Goal: Task Accomplishment & Management: Use online tool/utility

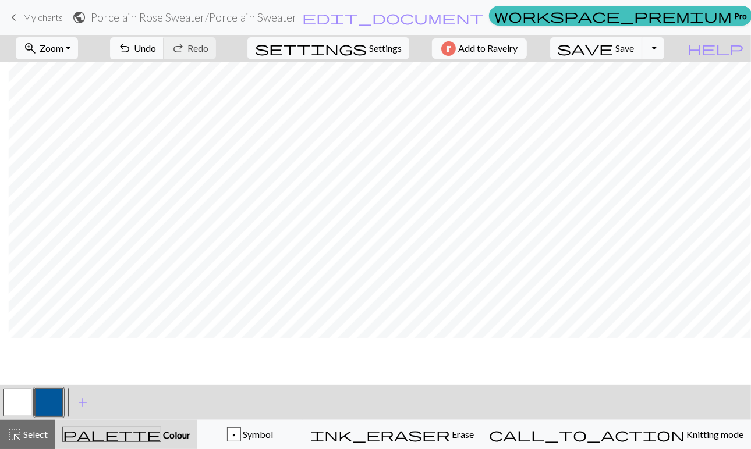
scroll to position [0, 8]
click at [78, 43] on button "zoom_in Zoom Zoom" at bounding box center [47, 48] width 62 height 22
click at [88, 109] on button "Fit height" at bounding box center [62, 110] width 92 height 19
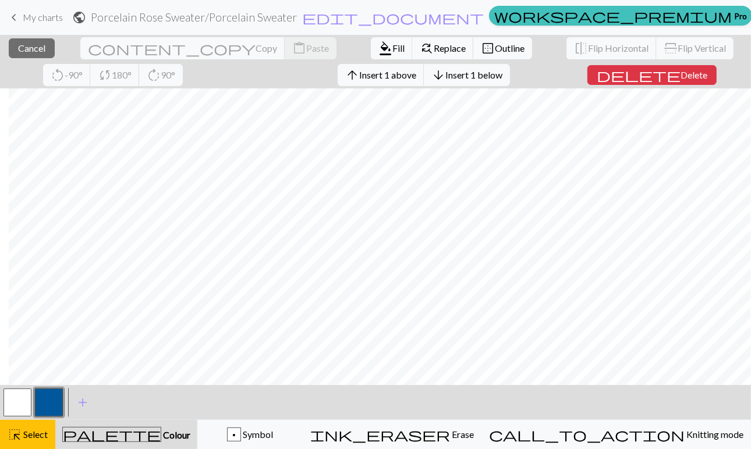
click at [16, 401] on button "button" at bounding box center [17, 403] width 28 height 28
click at [392, 48] on span "Fill" at bounding box center [398, 47] width 12 height 11
click at [23, 430] on span "Select" at bounding box center [35, 434] width 26 height 11
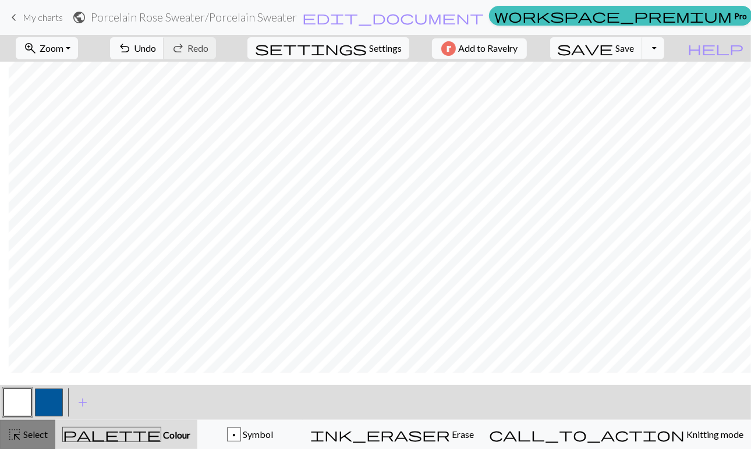
scroll to position [0, 8]
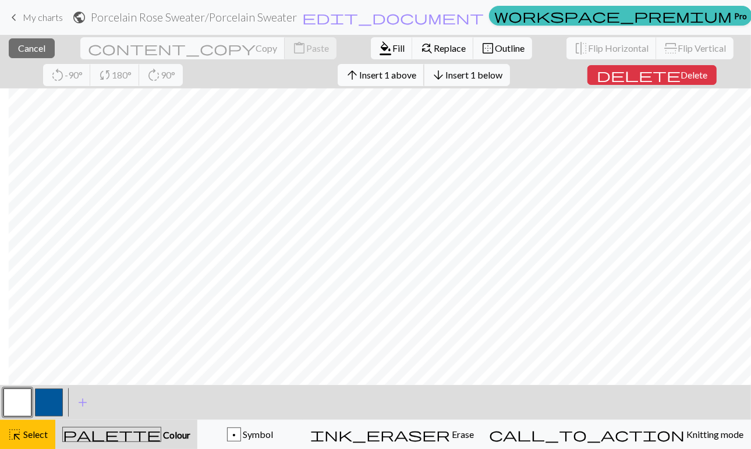
click at [359, 74] on span "Insert 1 above" at bounding box center [387, 74] width 57 height 11
click at [359, 79] on span "Insert 1 above" at bounding box center [387, 74] width 57 height 11
click at [359, 76] on span "Insert 1 above" at bounding box center [387, 74] width 57 height 11
click at [359, 70] on span "Insert 1 above" at bounding box center [387, 74] width 57 height 11
click at [359, 69] on span "Insert 1 above" at bounding box center [387, 74] width 57 height 11
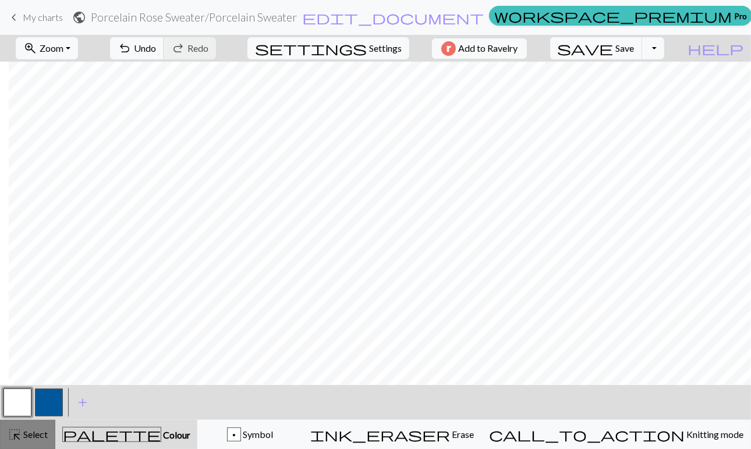
click at [42, 439] on span "Select" at bounding box center [35, 434] width 26 height 11
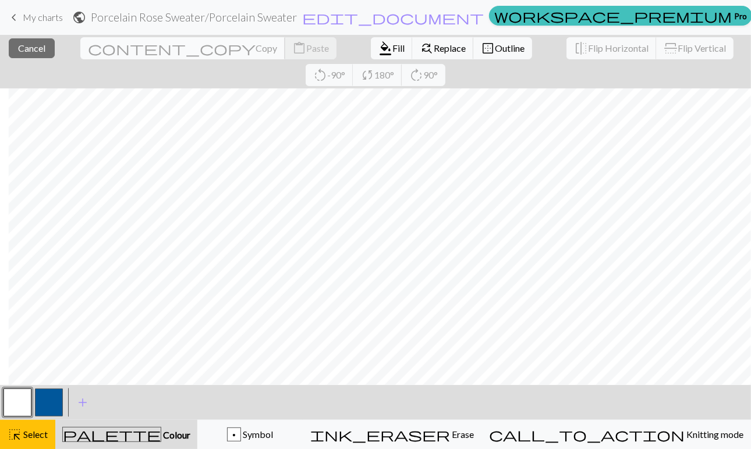
click at [255, 49] on span "Copy" at bounding box center [266, 47] width 22 height 11
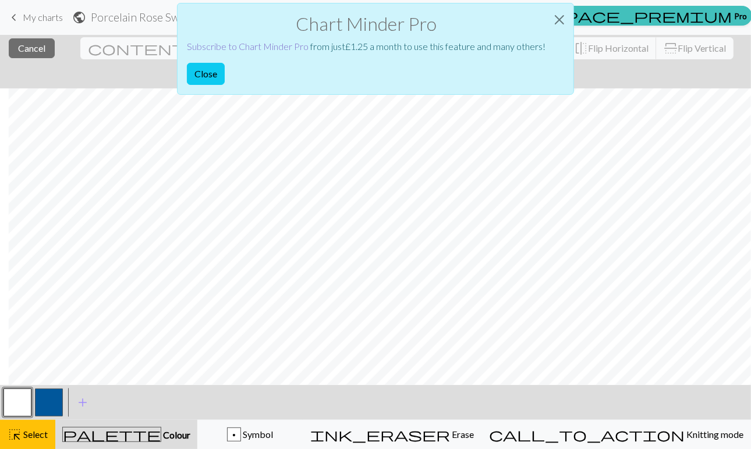
click at [221, 45] on link "Subscribe to Chart Minder Pro" at bounding box center [248, 46] width 122 height 11
click at [559, 18] on button "Close" at bounding box center [559, 19] width 28 height 33
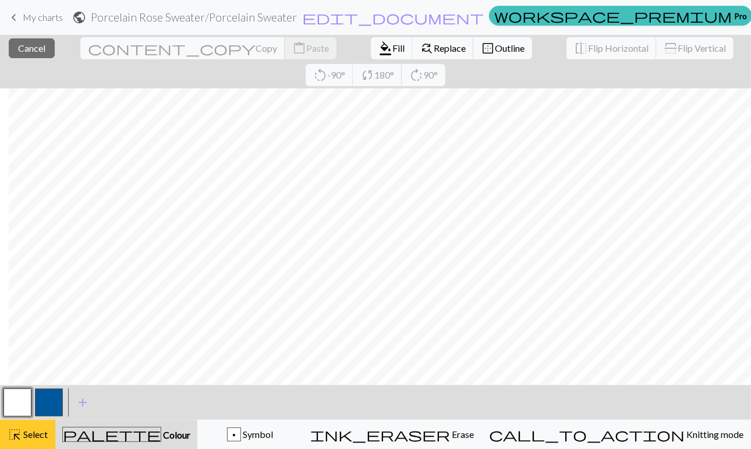
click at [43, 429] on span "Select" at bounding box center [35, 434] width 26 height 11
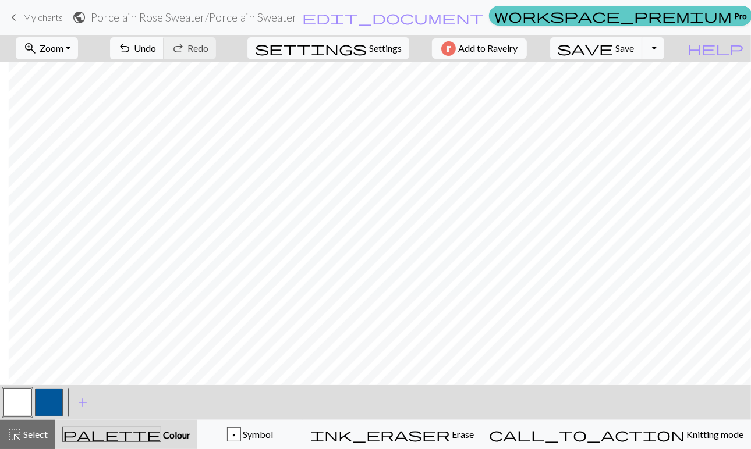
click at [517, 13] on span "workspace_premium" at bounding box center [612, 16] width 237 height 16
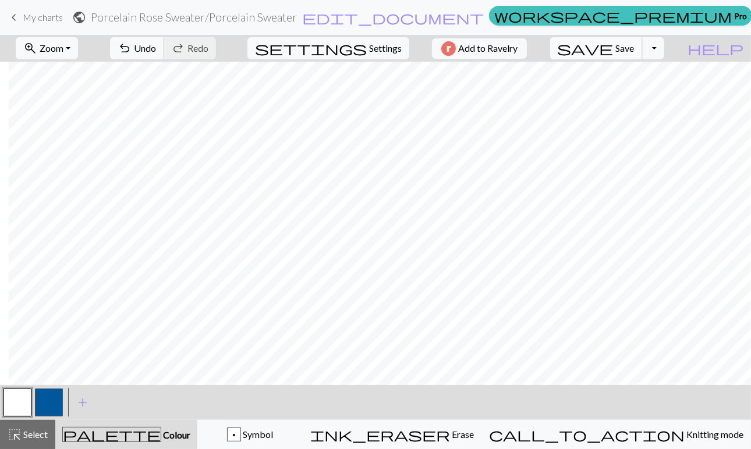
click at [613, 45] on span "save" at bounding box center [585, 48] width 56 height 16
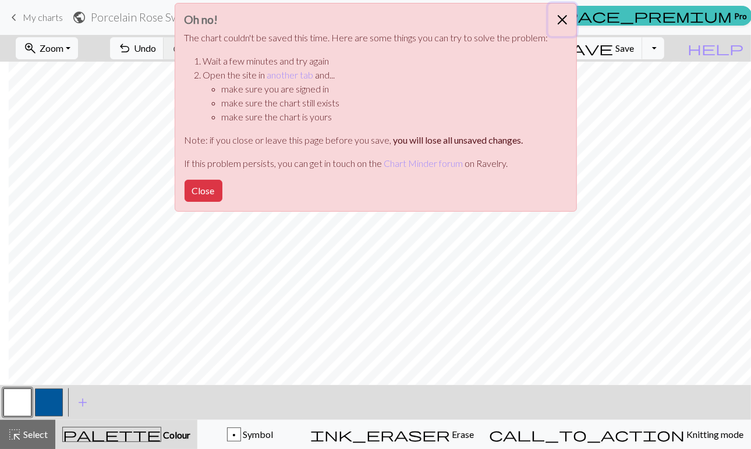
click at [562, 20] on button "Close" at bounding box center [562, 19] width 28 height 33
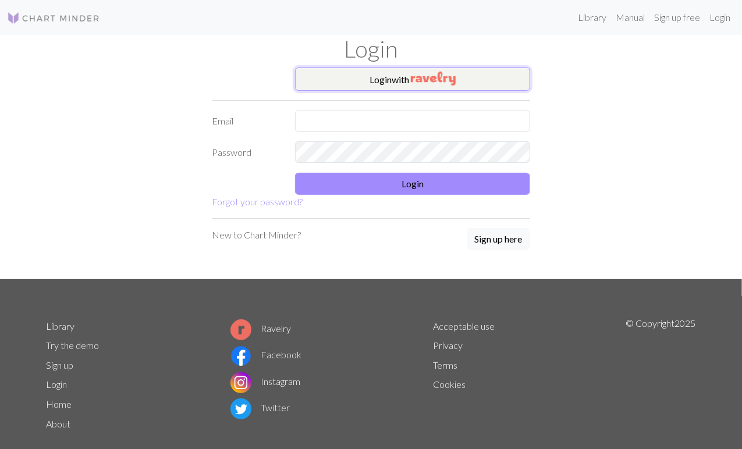
click at [345, 80] on button "Login with" at bounding box center [412, 79] width 235 height 23
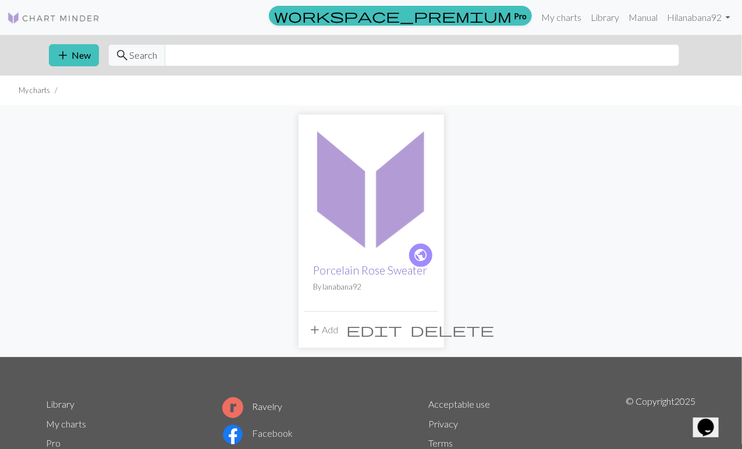
click at [375, 269] on link "Porcelain Rose Sweater" at bounding box center [371, 270] width 114 height 13
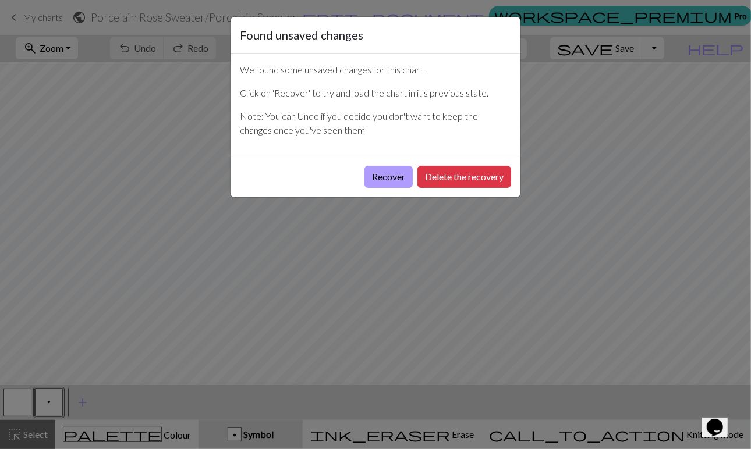
click at [381, 171] on button "Recover" at bounding box center [388, 177] width 48 height 22
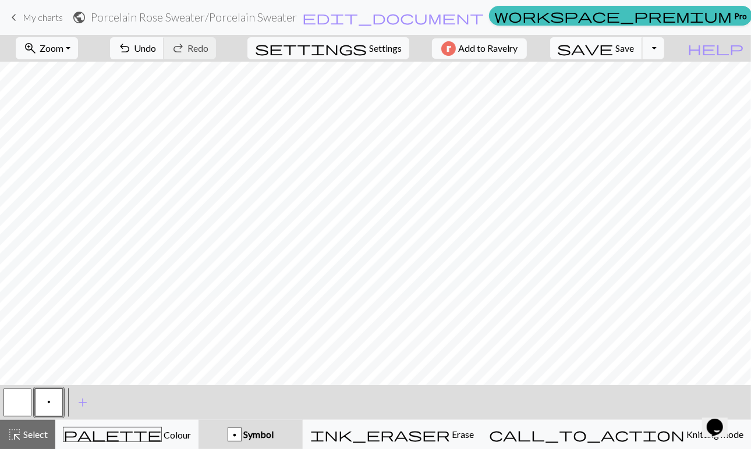
click at [634, 47] on span "Save" at bounding box center [625, 47] width 19 height 11
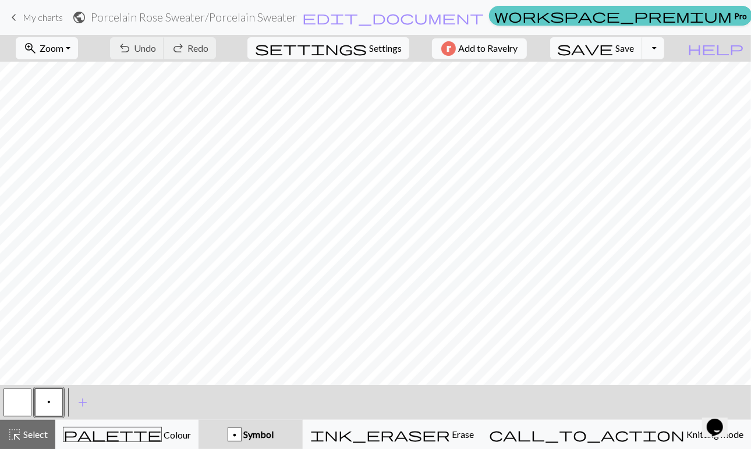
click at [514, 19] on span "workspace_premium" at bounding box center [612, 16] width 237 height 16
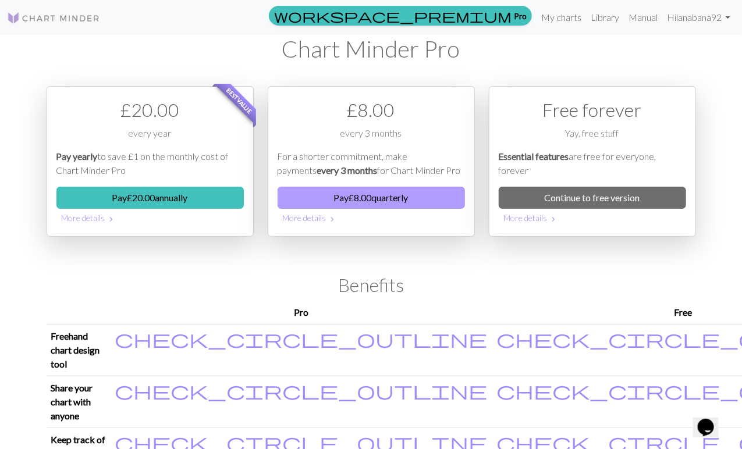
click at [321, 201] on button "Pay £ 8.00 quarterly" at bounding box center [371, 198] width 187 height 22
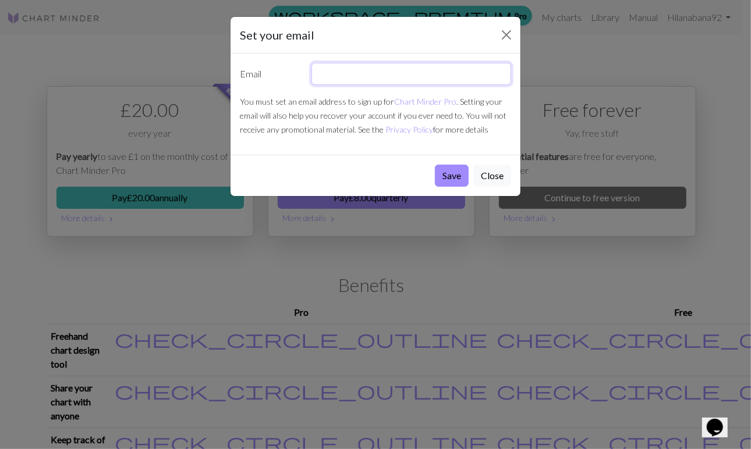
click at [364, 75] on input "text" at bounding box center [411, 74] width 200 height 22
type input "yelana.sims1992@gmail.com"
click at [452, 173] on button "Save" at bounding box center [452, 176] width 34 height 22
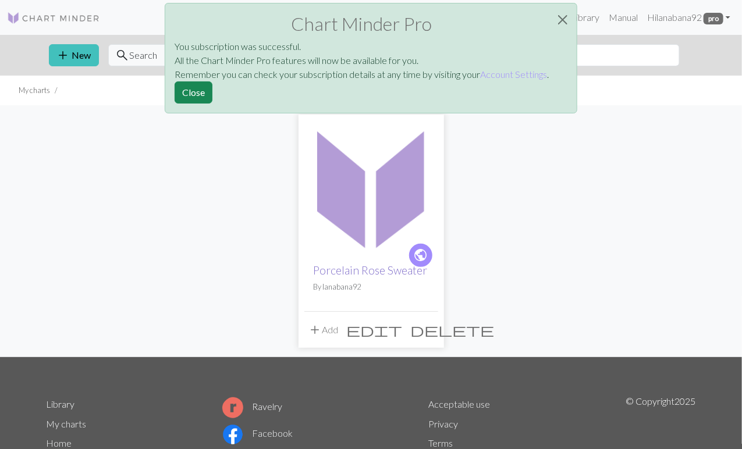
click at [364, 269] on link "Porcelain Rose Sweater" at bounding box center [371, 270] width 114 height 13
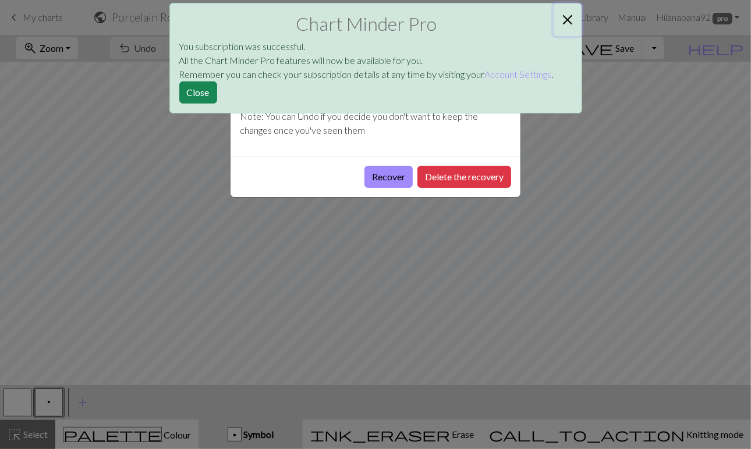
click at [566, 22] on button "Close" at bounding box center [567, 19] width 28 height 33
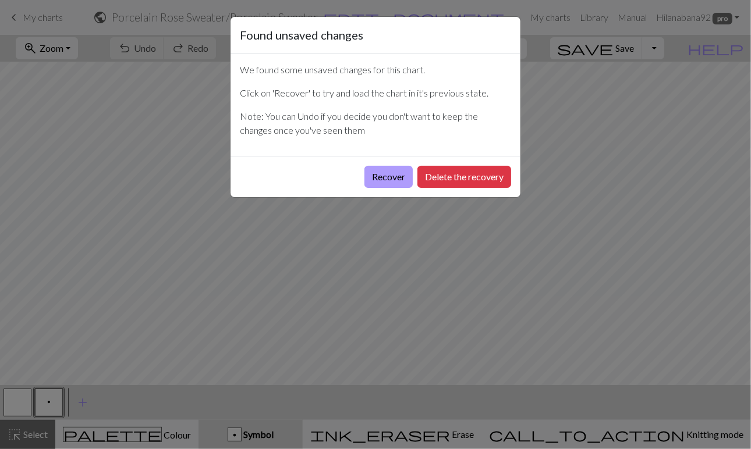
click at [382, 173] on button "Recover" at bounding box center [388, 177] width 48 height 22
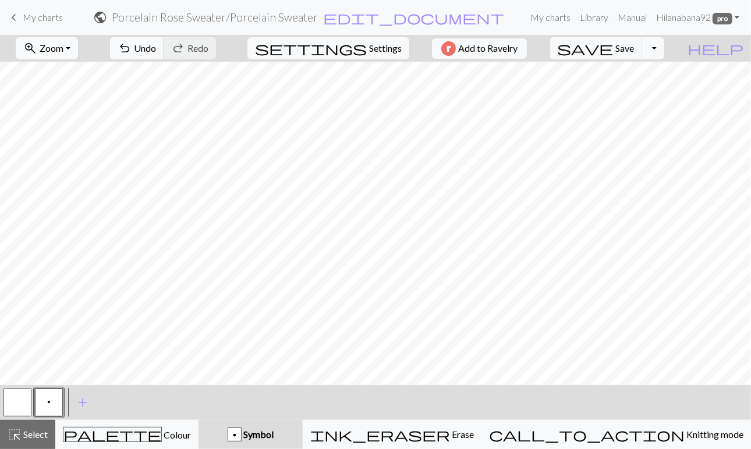
click at [77, 40] on button "zoom_in Zoom Zoom" at bounding box center [47, 48] width 62 height 22
click at [72, 109] on button "Fit height" at bounding box center [62, 110] width 92 height 19
click at [38, 433] on span "Select" at bounding box center [35, 434] width 26 height 11
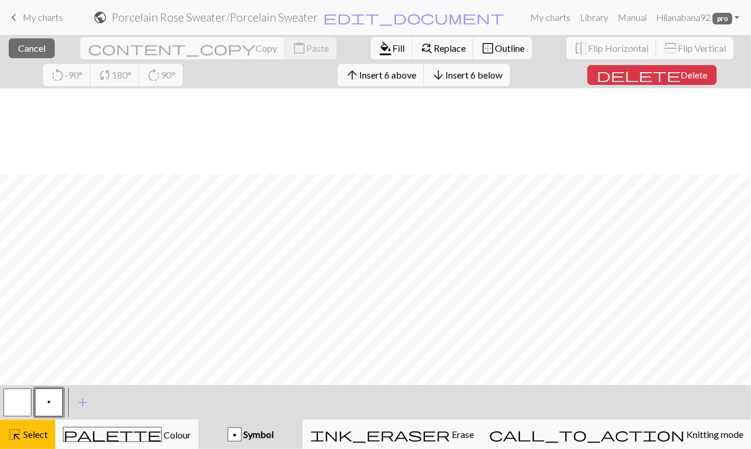
scroll to position [86, 0]
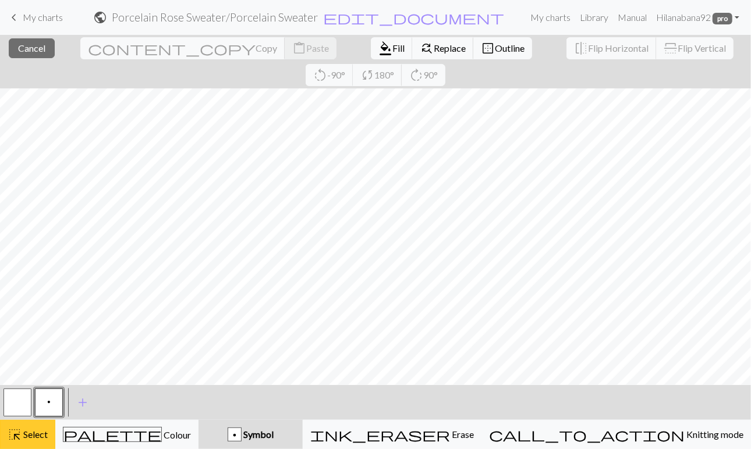
click at [27, 430] on span "Select" at bounding box center [35, 434] width 26 height 11
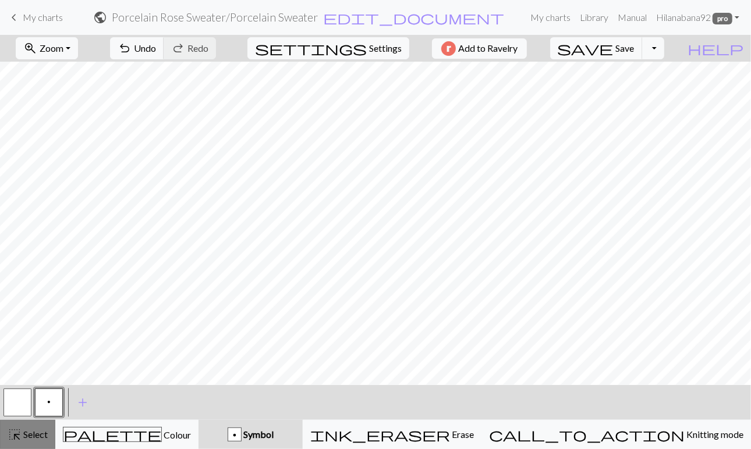
click at [27, 430] on span "Select" at bounding box center [35, 434] width 26 height 11
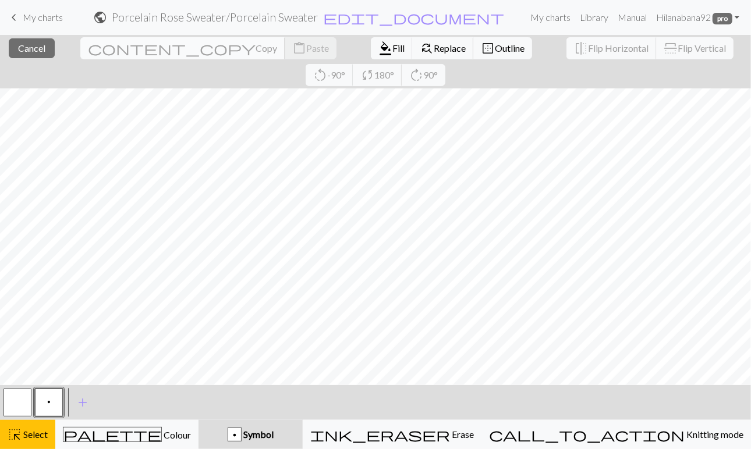
click at [255, 49] on span "Copy" at bounding box center [266, 47] width 22 height 11
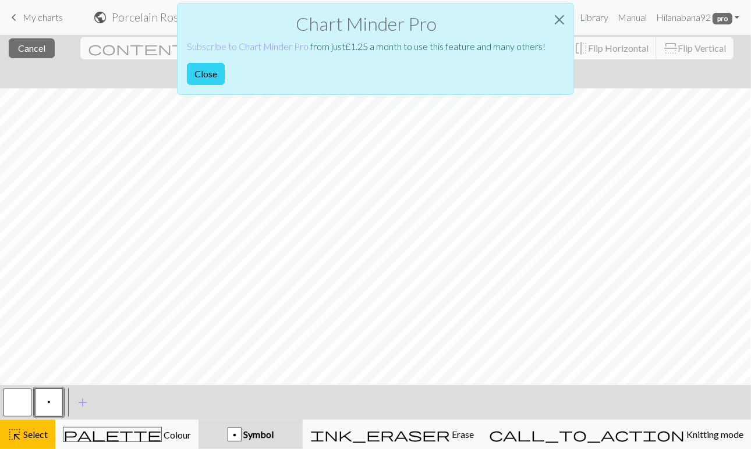
click at [204, 73] on button "Close" at bounding box center [206, 74] width 38 height 22
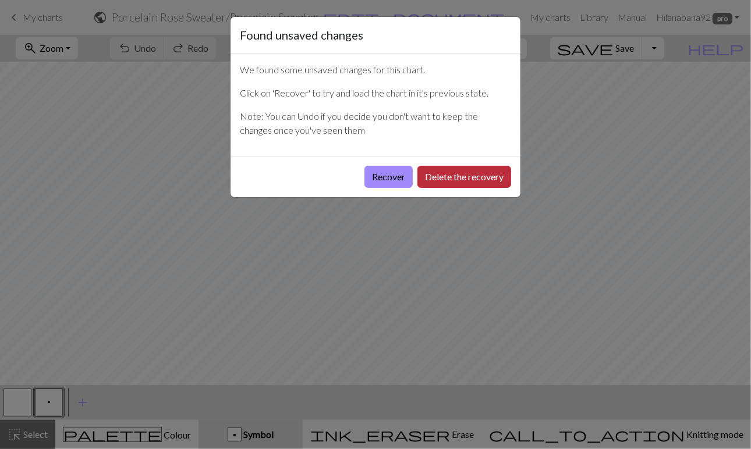
click at [439, 182] on button "Delete the recovery" at bounding box center [464, 177] width 94 height 22
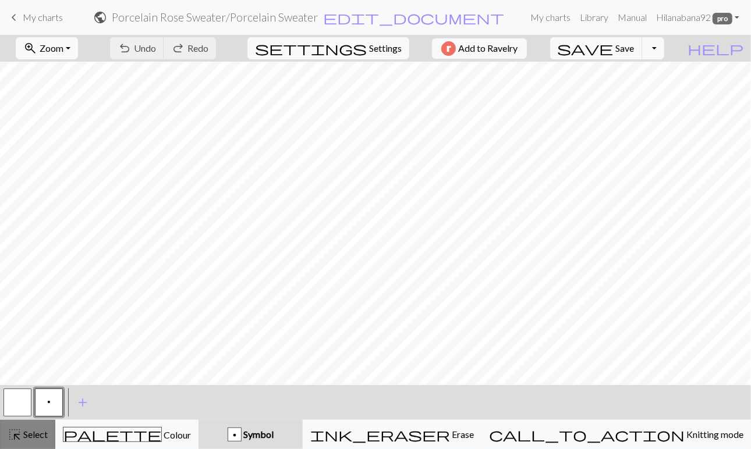
click at [24, 438] on span "Select" at bounding box center [35, 434] width 26 height 11
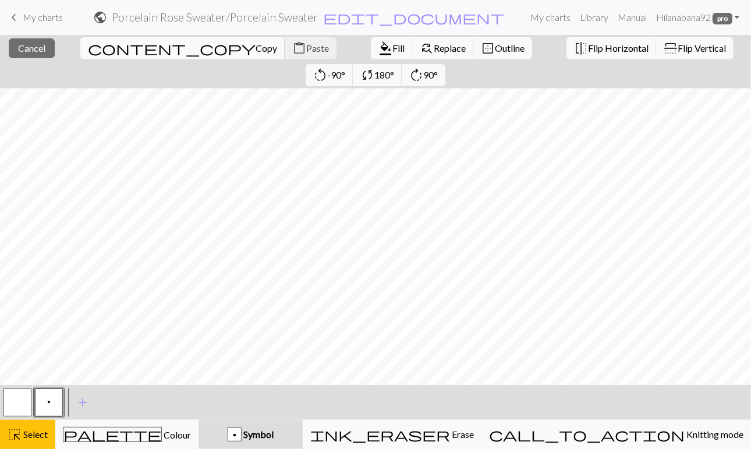
scroll to position [306, 0]
click at [39, 58] on div "close Cancel content_copy Copy content_paste Paste format_color_fill Fill find_…" at bounding box center [375, 62] width 751 height 54
click at [33, 51] on span "Cancel" at bounding box center [31, 47] width 27 height 11
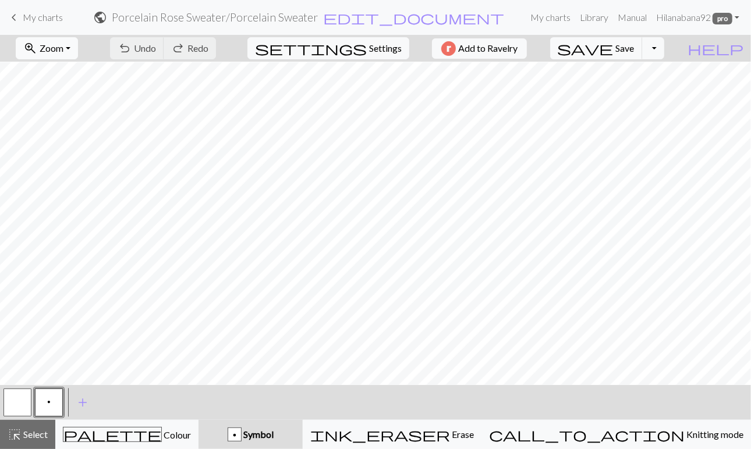
click at [63, 46] on span "Zoom" at bounding box center [52, 47] width 24 height 11
click at [72, 139] on button "50%" at bounding box center [62, 139] width 92 height 19
click at [26, 438] on span "Select" at bounding box center [35, 434] width 26 height 11
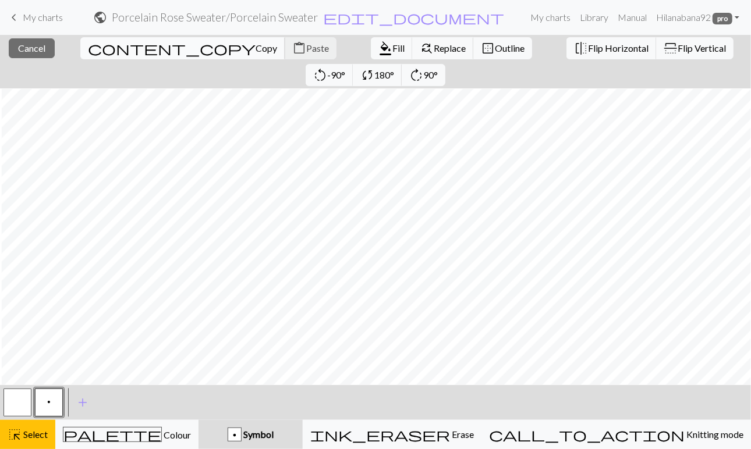
click at [255, 48] on span "Copy" at bounding box center [266, 47] width 22 height 11
click at [306, 52] on span "Paste" at bounding box center [317, 47] width 23 height 11
click at [677, 47] on span "Flip Vertical" at bounding box center [701, 47] width 48 height 11
click at [31, 436] on span "Select" at bounding box center [35, 434] width 26 height 11
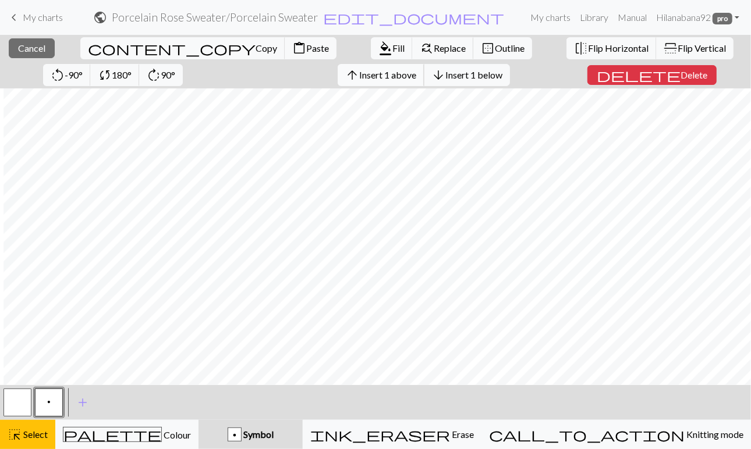
click at [359, 71] on span "Insert 1 above" at bounding box center [387, 74] width 57 height 11
click at [359, 74] on span "Insert 1 above" at bounding box center [387, 74] width 57 height 11
click at [359, 76] on span "Insert 1 above" at bounding box center [387, 74] width 57 height 11
click at [359, 74] on span "Insert 1 above" at bounding box center [387, 74] width 57 height 11
click at [678, 78] on span "Delete" at bounding box center [691, 74] width 27 height 11
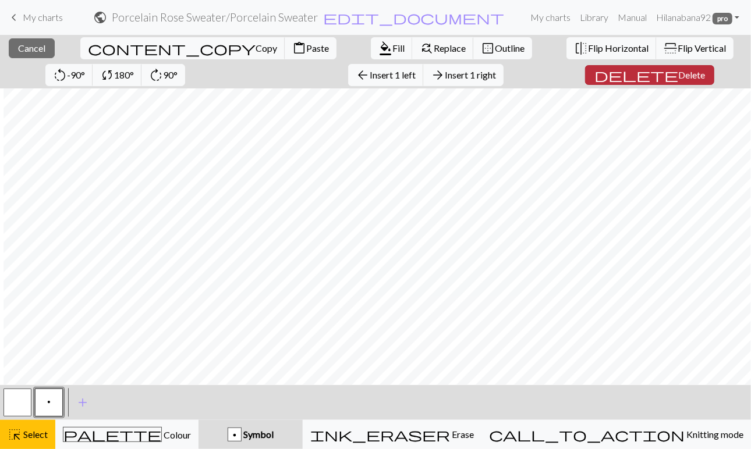
click at [678, 76] on span "Delete" at bounding box center [691, 74] width 27 height 11
click at [678, 74] on span "Delete" at bounding box center [691, 74] width 27 height 11
click at [588, 68] on button "delete Delete" at bounding box center [649, 75] width 129 height 20
click at [678, 71] on span "Delete" at bounding box center [691, 74] width 27 height 11
click at [601, 65] on button "delete Delete" at bounding box center [649, 75] width 129 height 20
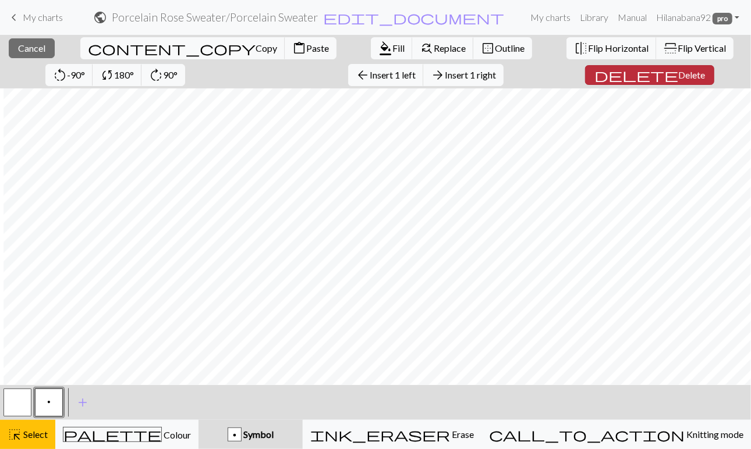
click at [678, 72] on span "Delete" at bounding box center [691, 74] width 27 height 11
click at [678, 79] on span "Delete" at bounding box center [691, 74] width 27 height 11
click at [594, 70] on span "delete" at bounding box center [636, 75] width 84 height 16
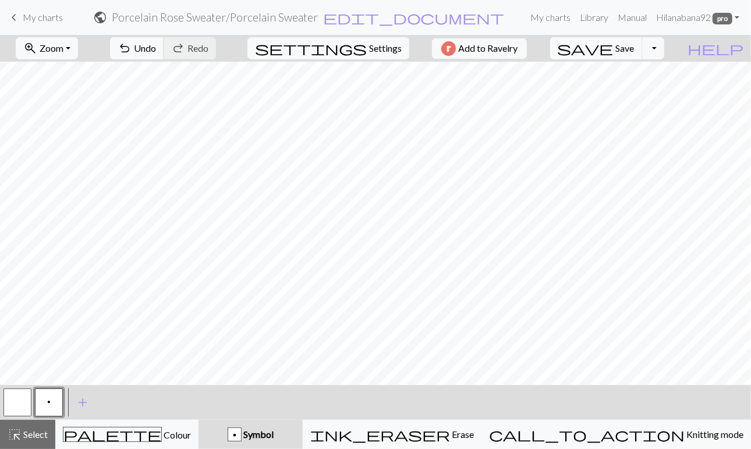
scroll to position [36, 0]
click at [83, 432] on div "palette Colour Colour" at bounding box center [127, 434] width 128 height 15
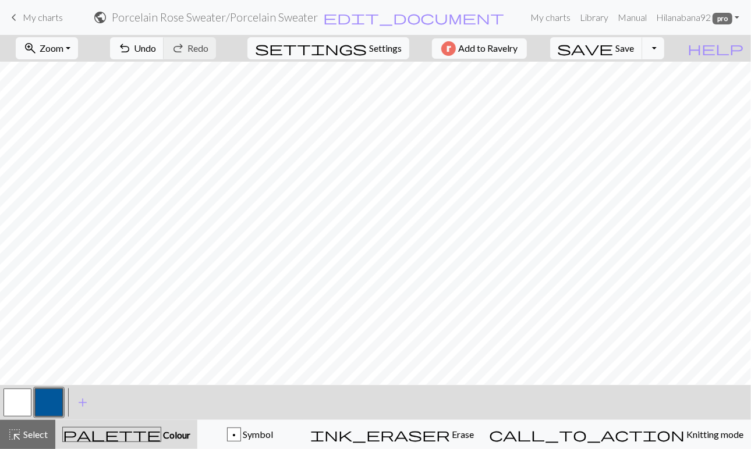
click at [20, 405] on button "button" at bounding box center [17, 403] width 28 height 28
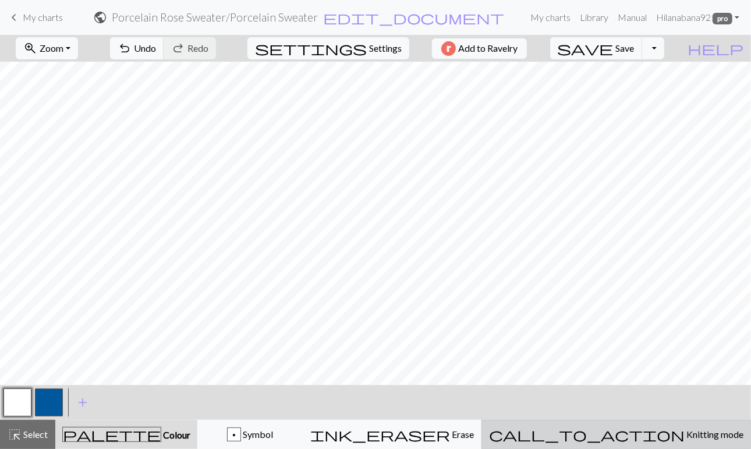
click at [684, 438] on span "Knitting mode" at bounding box center [713, 434] width 59 height 11
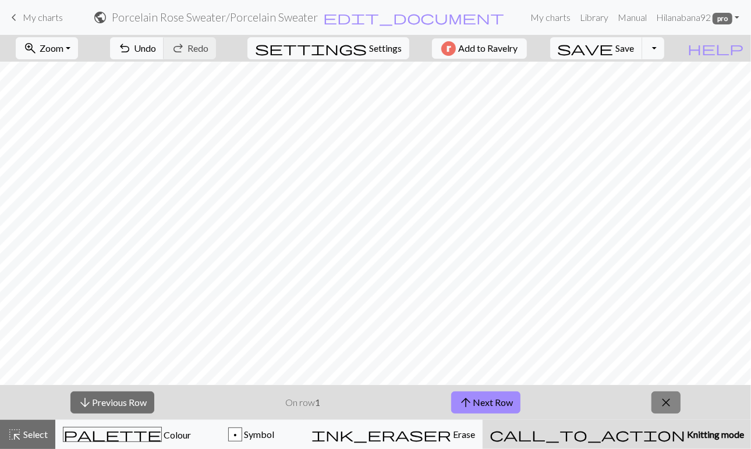
click at [672, 401] on span "close" at bounding box center [666, 403] width 14 height 16
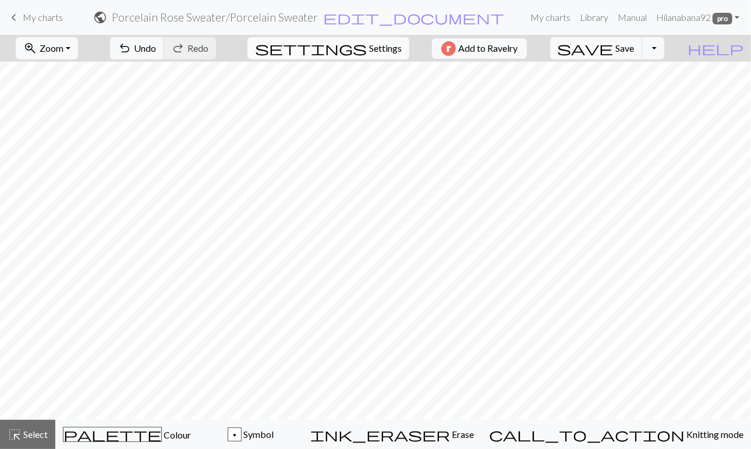
click at [369, 55] on span "Settings" at bounding box center [385, 48] width 33 height 14
select select "aran"
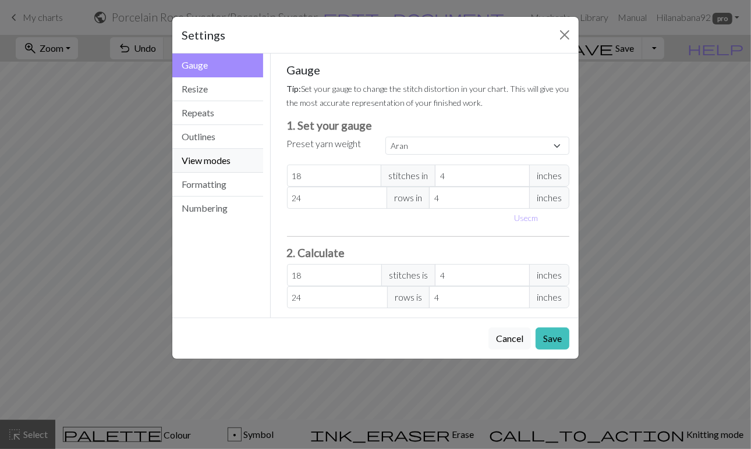
click at [231, 156] on button "View modes" at bounding box center [217, 161] width 91 height 24
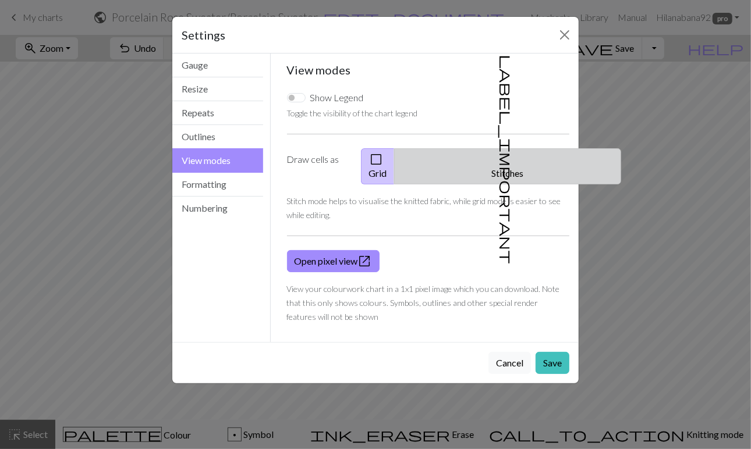
click at [499, 157] on span "label_important" at bounding box center [506, 159] width 16 height 209
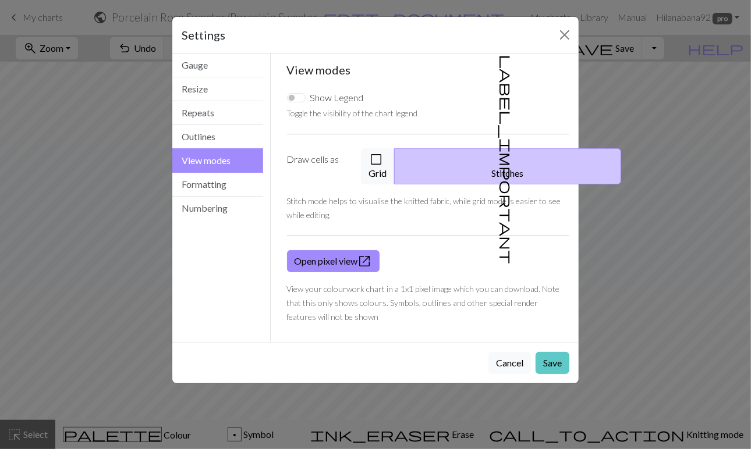
click at [557, 352] on button "Save" at bounding box center [552, 363] width 34 height 22
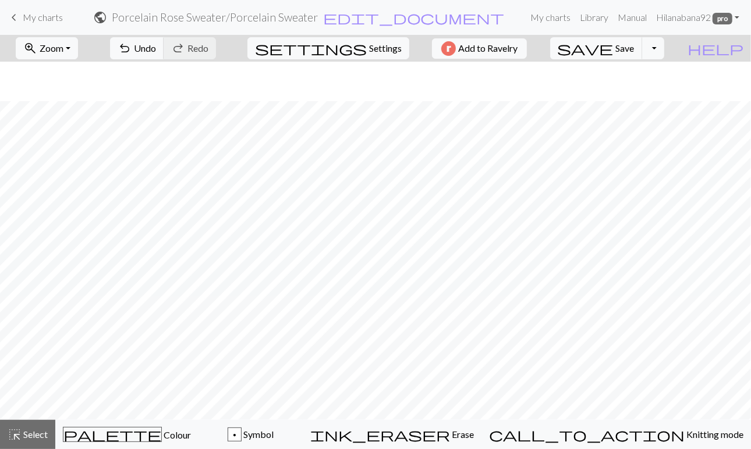
scroll to position [40, 0]
click at [664, 47] on button "Toggle Dropdown" at bounding box center [653, 48] width 22 height 22
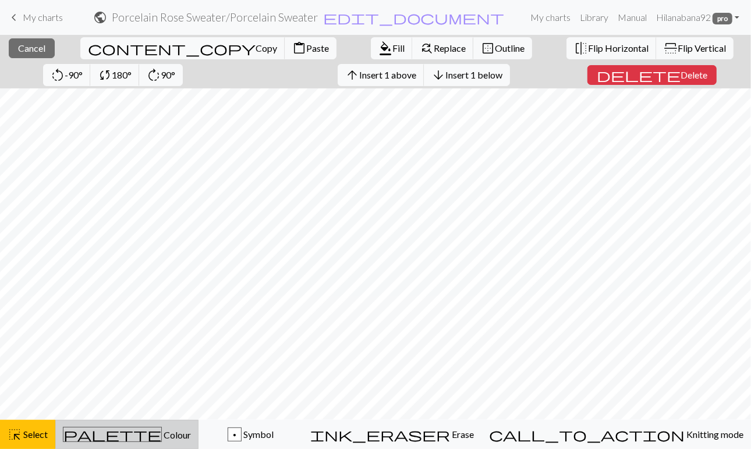
click at [133, 430] on span "palette" at bounding box center [112, 435] width 98 height 16
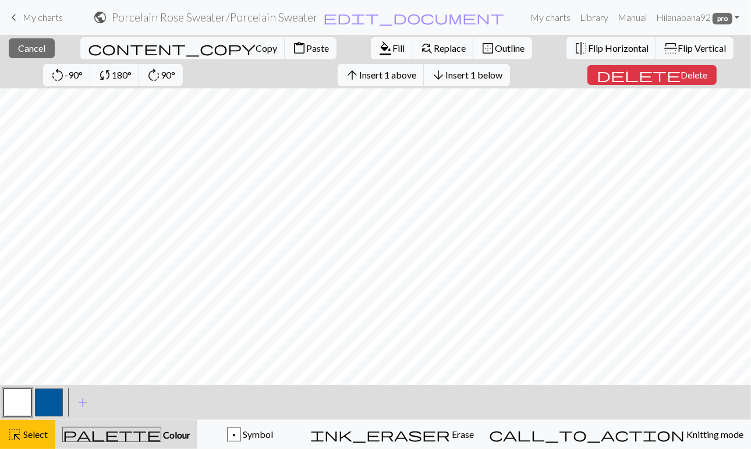
click at [47, 403] on button "button" at bounding box center [49, 403] width 28 height 28
click at [378, 50] on span "format_color_fill" at bounding box center [385, 48] width 14 height 16
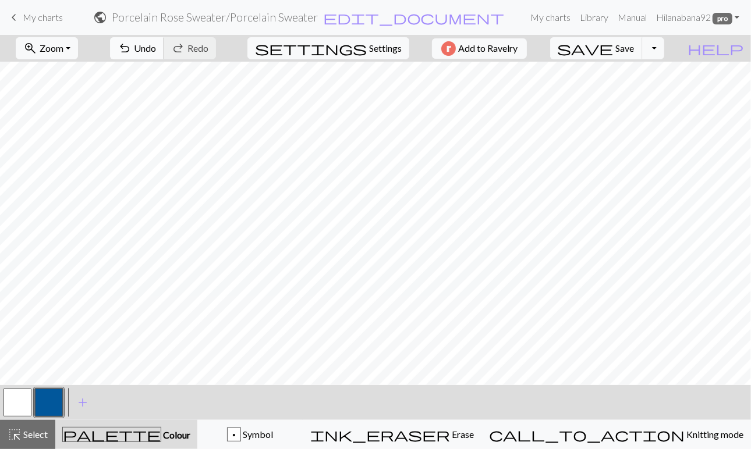
click at [132, 49] on span "undo" at bounding box center [125, 48] width 14 height 16
click at [34, 435] on span "Select" at bounding box center [35, 434] width 26 height 11
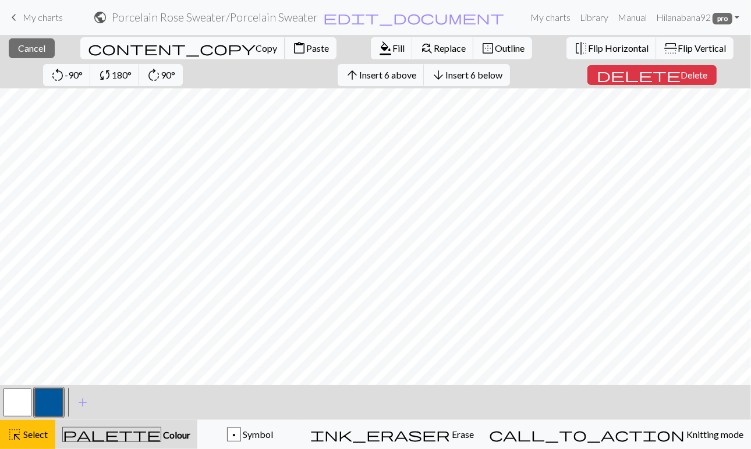
click at [255, 52] on span "Copy" at bounding box center [266, 47] width 22 height 11
click at [359, 78] on span "Insert 6 above" at bounding box center [387, 74] width 57 height 11
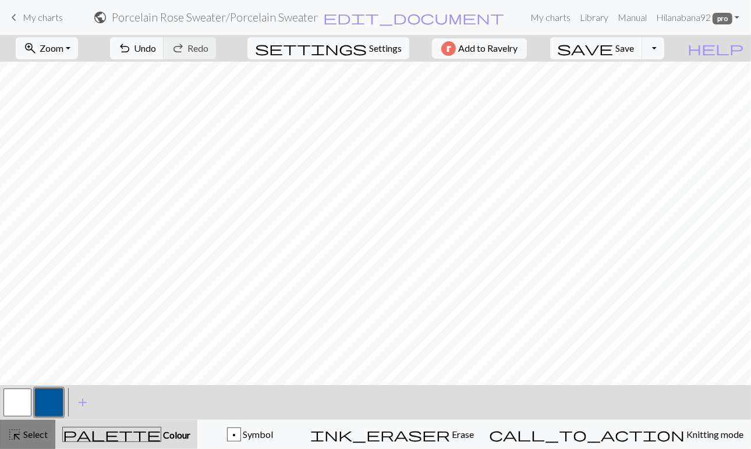
click at [34, 442] on button "highlight_alt Select Select" at bounding box center [27, 434] width 55 height 29
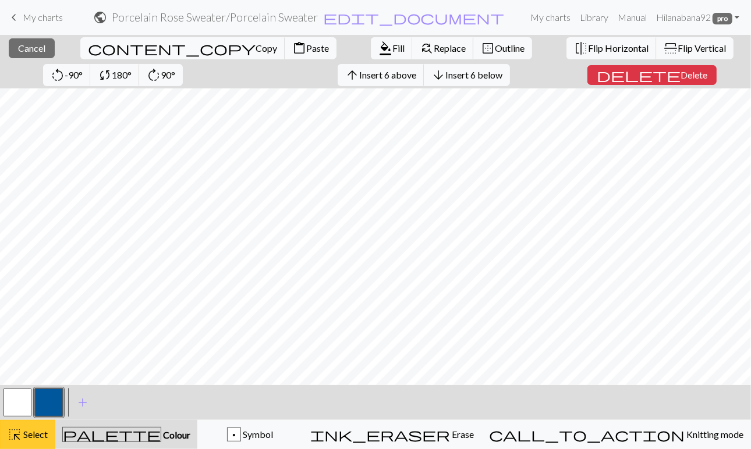
click at [35, 431] on span "Select" at bounding box center [35, 434] width 26 height 11
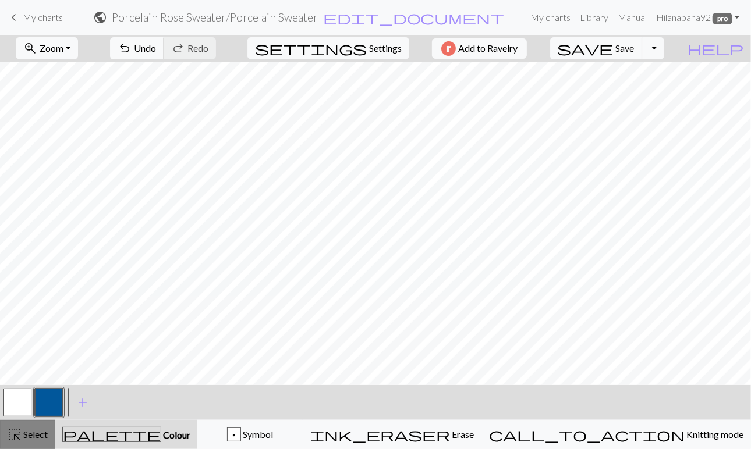
click at [35, 431] on span "Select" at bounding box center [35, 434] width 26 height 11
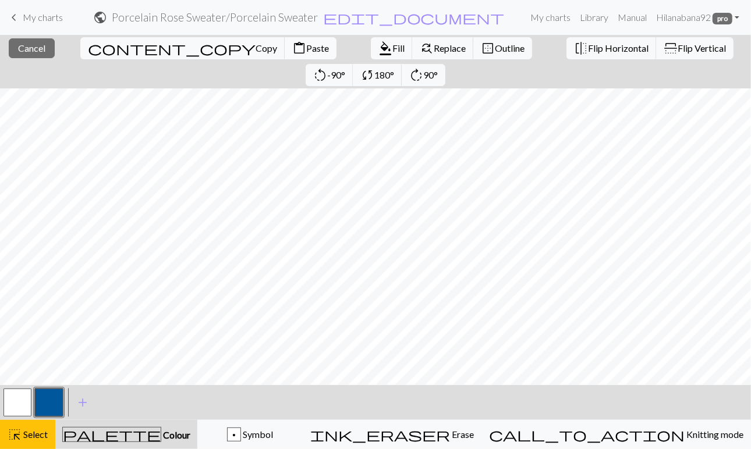
click at [306, 51] on span "Paste" at bounding box center [317, 47] width 23 height 11
click at [677, 48] on span "Flip Vertical" at bounding box center [701, 47] width 48 height 11
click at [34, 52] on span "Cancel" at bounding box center [31, 47] width 27 height 11
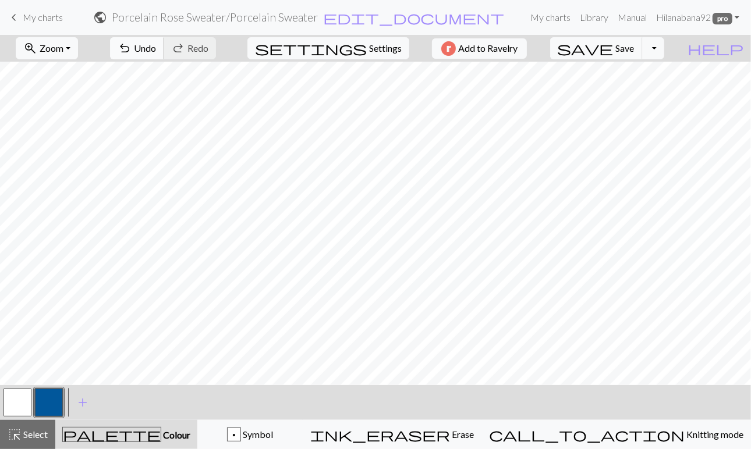
click at [132, 47] on span "undo" at bounding box center [125, 48] width 14 height 16
click at [37, 429] on span "Select" at bounding box center [35, 434] width 26 height 11
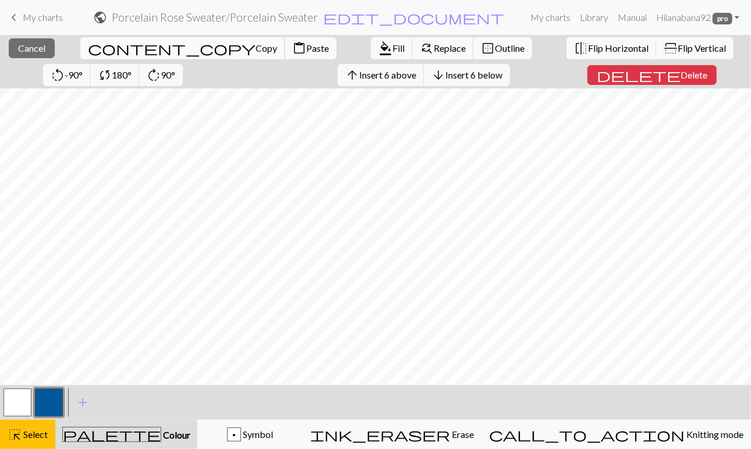
click at [255, 51] on span "Copy" at bounding box center [266, 47] width 22 height 11
click at [306, 45] on span "Paste" at bounding box center [317, 47] width 23 height 11
click at [677, 48] on span "Flip Vertical" at bounding box center [701, 47] width 48 height 11
click at [27, 435] on span "Select" at bounding box center [35, 434] width 26 height 11
click at [359, 73] on span "Insert 1 above" at bounding box center [387, 74] width 57 height 11
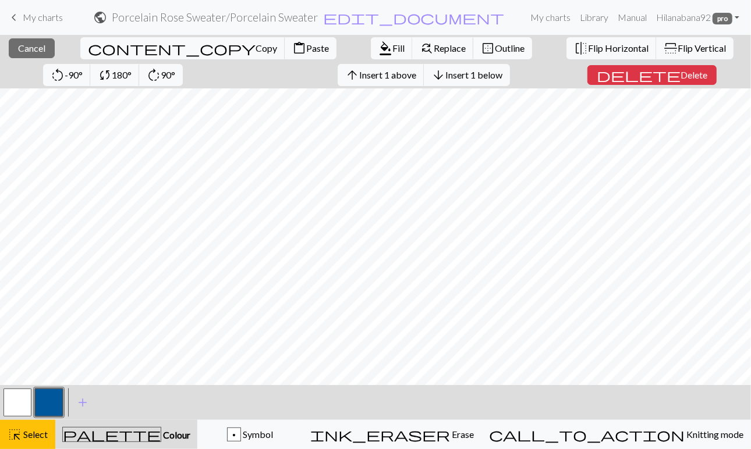
click at [495, 51] on span "Outline" at bounding box center [510, 47] width 30 height 11
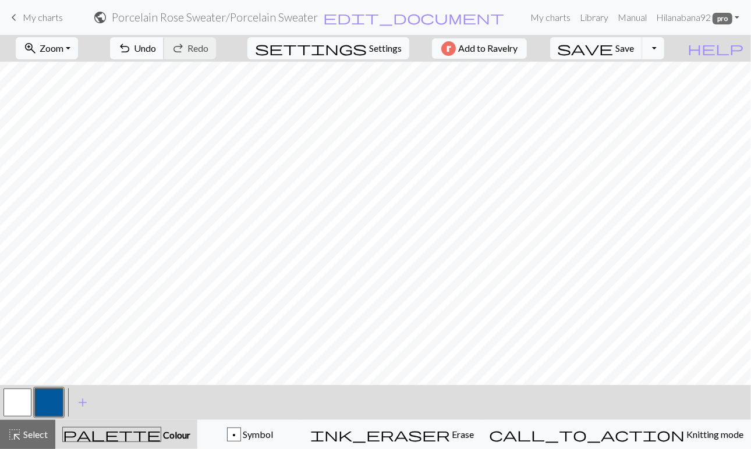
click at [156, 48] on span "Undo" at bounding box center [145, 47] width 22 height 11
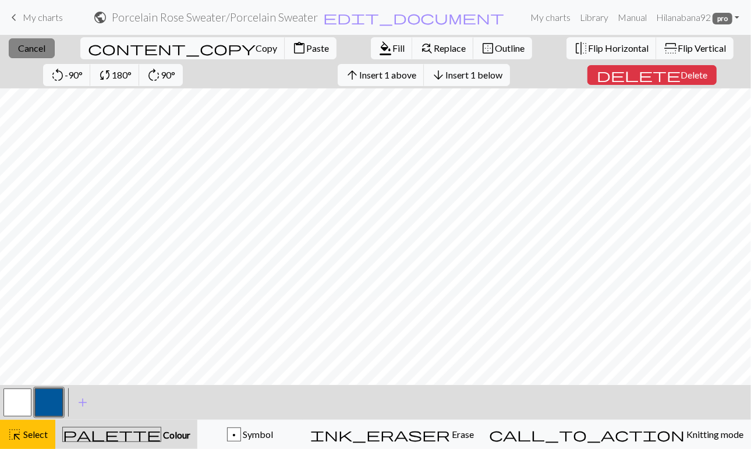
click at [35, 50] on span "Cancel" at bounding box center [31, 47] width 27 height 11
click at [47, 402] on button "button" at bounding box center [49, 403] width 28 height 28
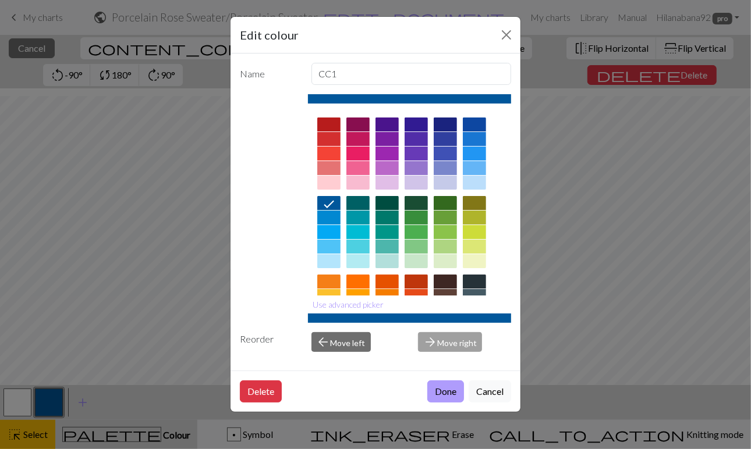
click at [443, 392] on button "Done" at bounding box center [445, 392] width 37 height 22
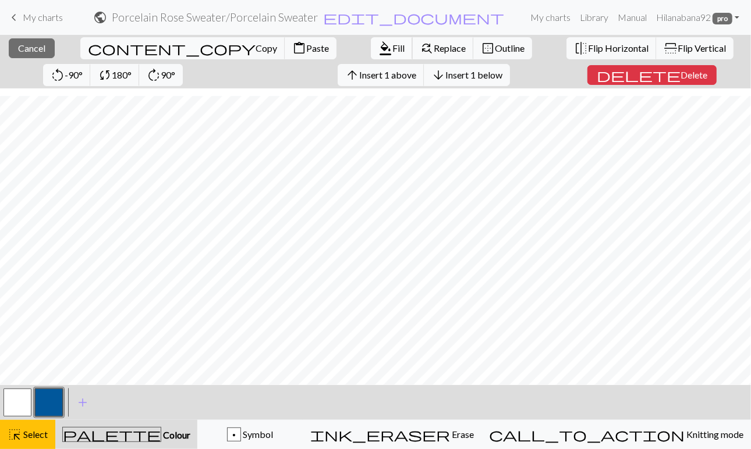
click at [392, 47] on span "Fill" at bounding box center [398, 47] width 12 height 11
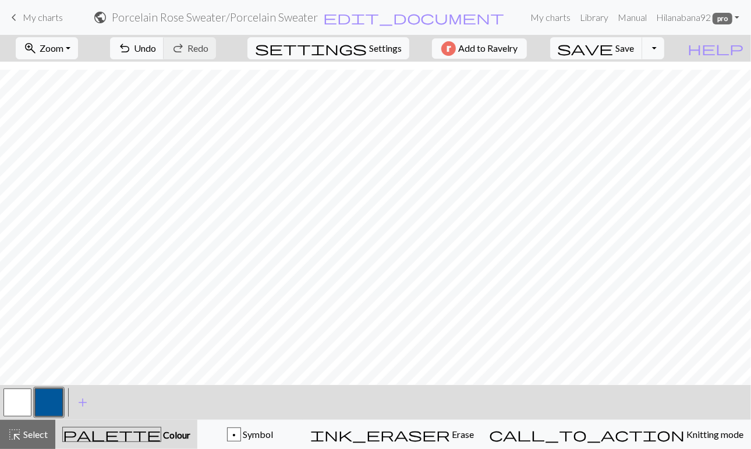
scroll to position [226, 0]
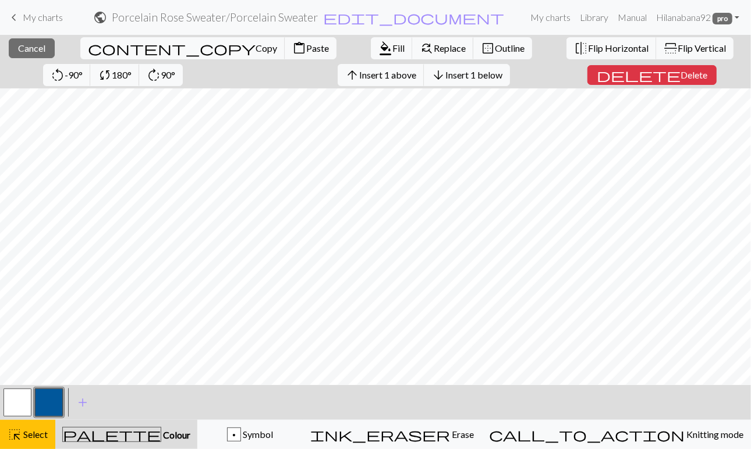
click at [20, 406] on button "button" at bounding box center [17, 403] width 28 height 28
click at [392, 45] on span "Fill" at bounding box center [398, 47] width 12 height 11
click at [392, 50] on span "Fill" at bounding box center [398, 47] width 12 height 11
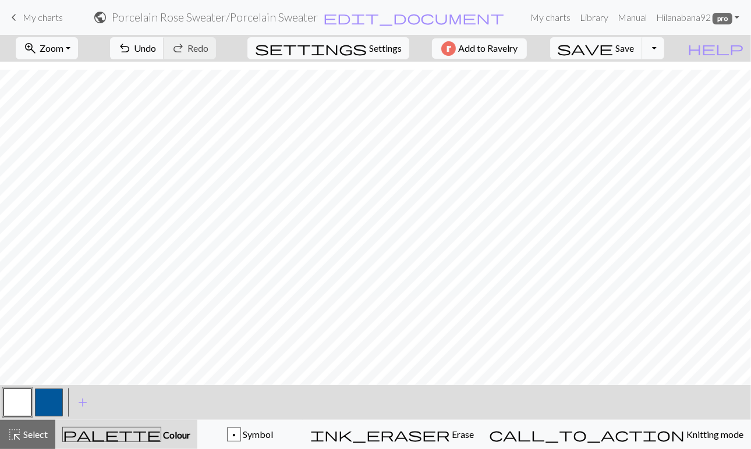
click at [54, 407] on button "button" at bounding box center [49, 403] width 28 height 28
click at [78, 48] on button "zoom_in Zoom Zoom" at bounding box center [47, 48] width 62 height 22
click at [66, 155] on button "100%" at bounding box center [62, 157] width 92 height 19
click at [56, 46] on button "zoom_in Zoom Zoom" at bounding box center [47, 48] width 62 height 22
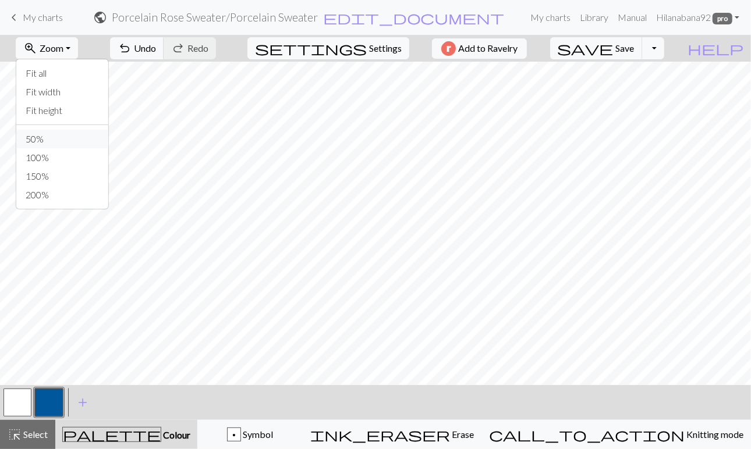
click at [69, 136] on button "50%" at bounding box center [62, 139] width 92 height 19
click at [156, 42] on span "Undo" at bounding box center [145, 47] width 22 height 11
click at [156, 49] on span "Undo" at bounding box center [145, 47] width 22 height 11
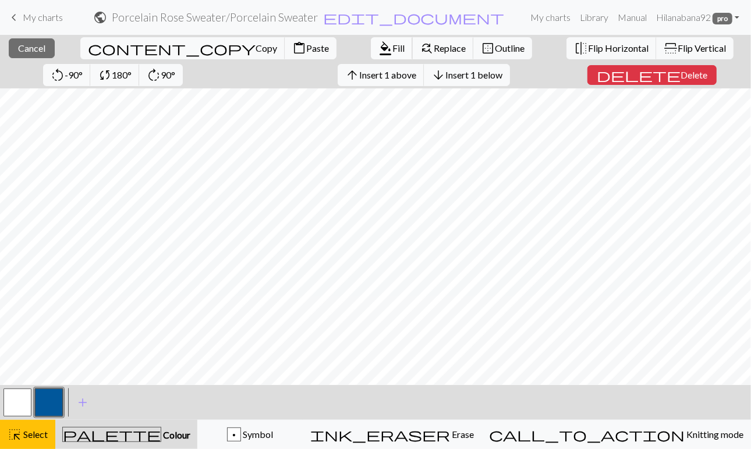
click at [378, 49] on span "format_color_fill" at bounding box center [385, 48] width 14 height 16
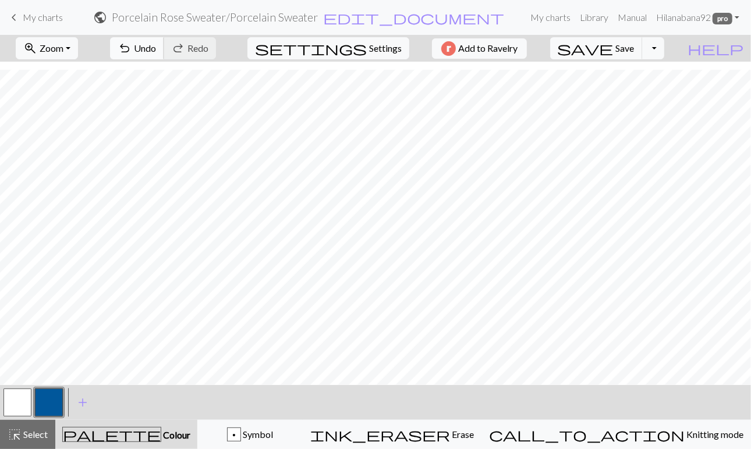
click at [156, 51] on span "Undo" at bounding box center [145, 47] width 22 height 11
click at [156, 47] on span "Undo" at bounding box center [145, 47] width 22 height 11
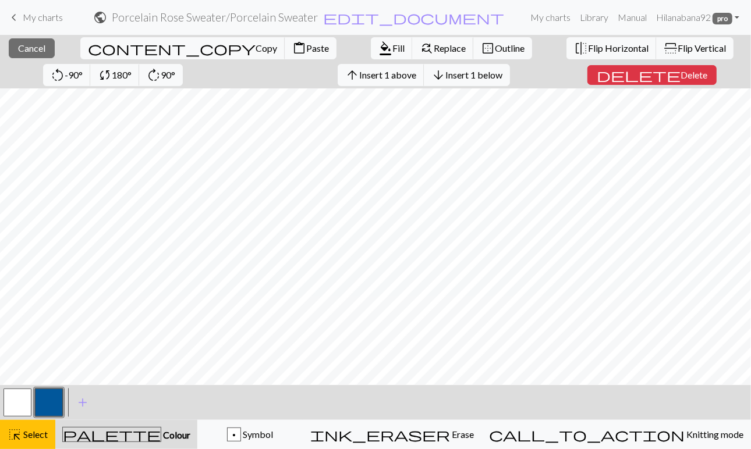
click at [13, 404] on button "button" at bounding box center [17, 403] width 28 height 28
click at [392, 47] on span "Fill" at bounding box center [398, 47] width 12 height 11
click at [378, 49] on span "format_color_fill" at bounding box center [385, 48] width 14 height 16
click at [392, 52] on span "Fill" at bounding box center [398, 47] width 12 height 11
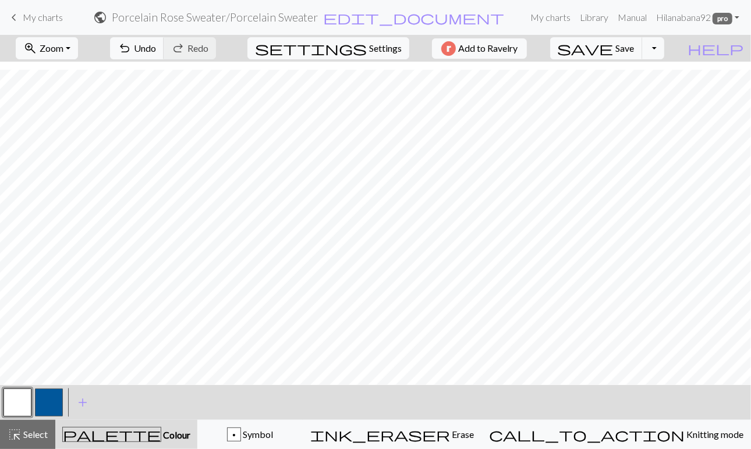
click at [49, 405] on button "button" at bounding box center [49, 403] width 28 height 28
click at [164, 55] on button "undo Undo Undo" at bounding box center [137, 48] width 54 height 22
click at [13, 403] on button "button" at bounding box center [17, 403] width 28 height 28
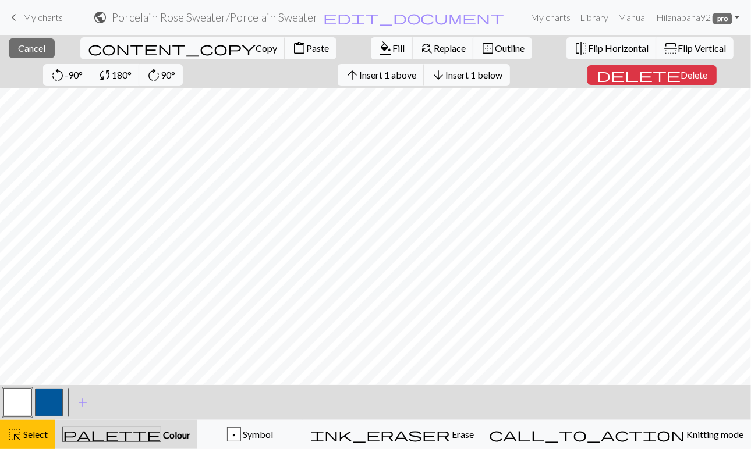
click at [378, 41] on span "format_color_fill" at bounding box center [385, 48] width 14 height 16
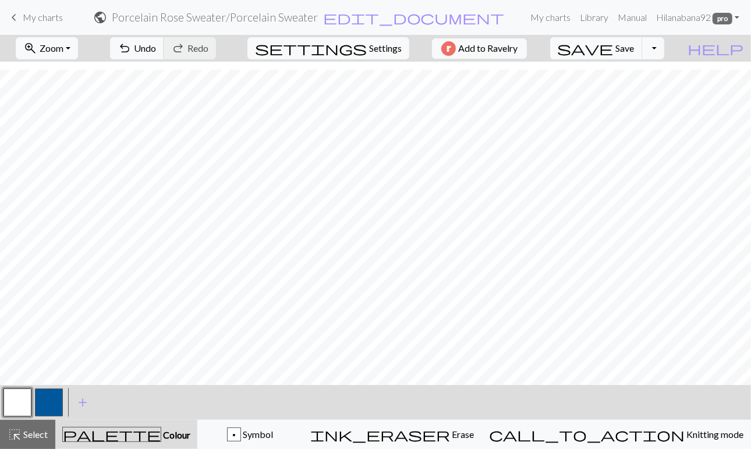
click at [47, 404] on button "button" at bounding box center [49, 403] width 28 height 28
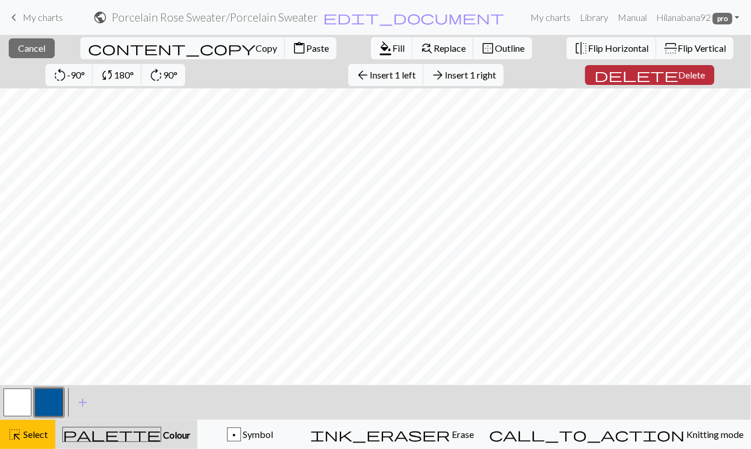
click at [594, 73] on span "delete" at bounding box center [636, 75] width 84 height 16
click at [678, 72] on span "Delete" at bounding box center [691, 74] width 27 height 11
click at [678, 80] on span "Delete" at bounding box center [691, 74] width 27 height 11
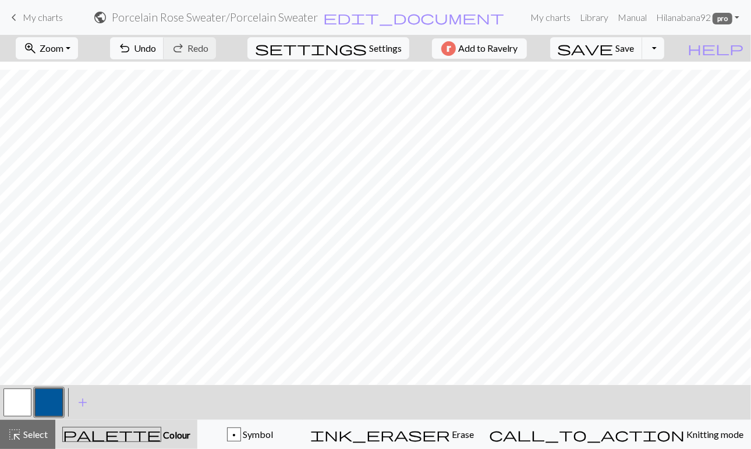
scroll to position [226, 0]
click at [156, 49] on span "Undo" at bounding box center [145, 47] width 22 height 11
click at [664, 51] on button "Toggle Dropdown" at bounding box center [653, 48] width 22 height 22
click at [663, 69] on button "file_copy Save a copy" at bounding box center [567, 73] width 192 height 19
click at [613, 52] on span "save" at bounding box center [585, 48] width 56 height 16
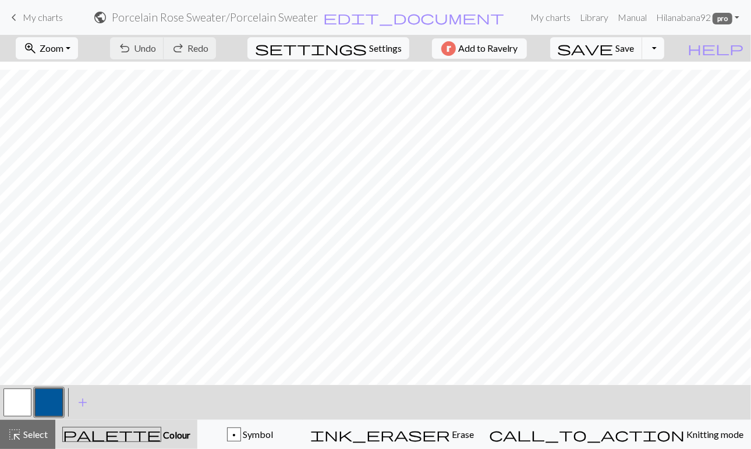
click at [664, 50] on button "Toggle Dropdown" at bounding box center [653, 48] width 22 height 22
click at [652, 77] on button "file_copy Save a copy" at bounding box center [567, 73] width 192 height 19
click at [338, 19] on h2 "Porcelain Rose Sweater / Copy of Porcelain Sweater" at bounding box center [214, 16] width 246 height 13
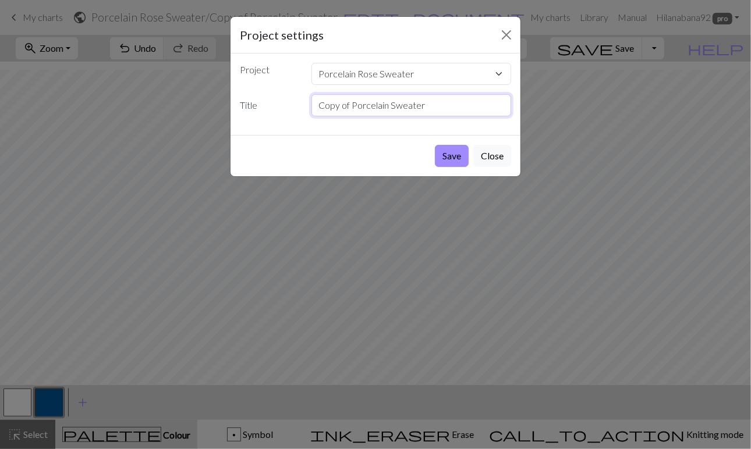
click at [432, 107] on input "Copy of Porcelain Sweater" at bounding box center [411, 105] width 200 height 22
type input "Option 2"
click at [435, 145] on button "Save" at bounding box center [452, 156] width 34 height 22
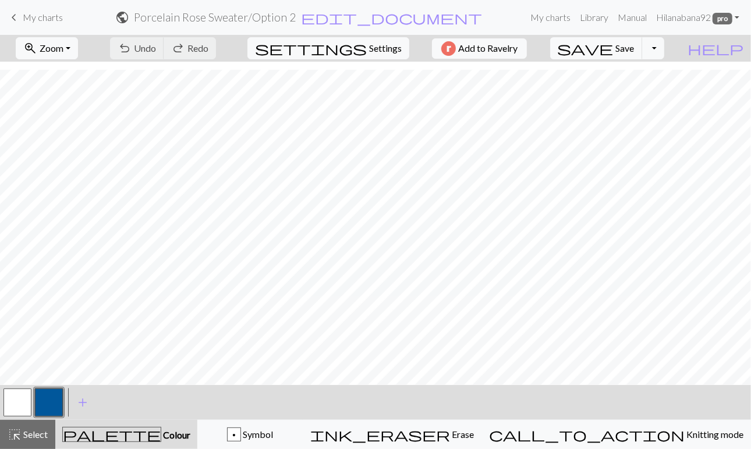
click at [22, 399] on button "button" at bounding box center [17, 403] width 28 height 28
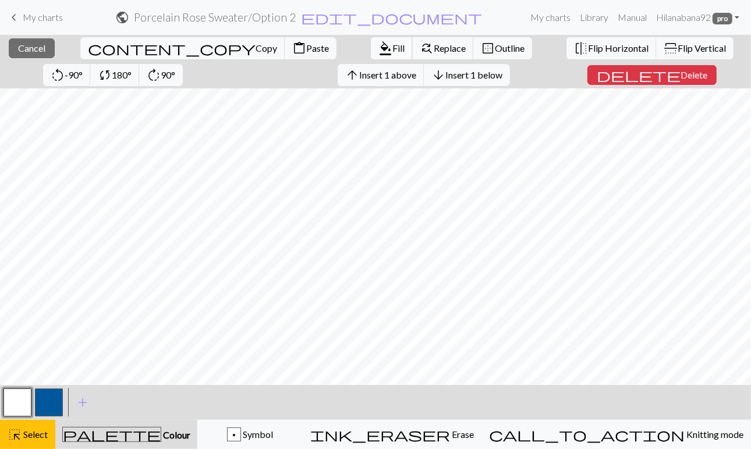
click at [378, 54] on span "format_color_fill" at bounding box center [385, 48] width 14 height 16
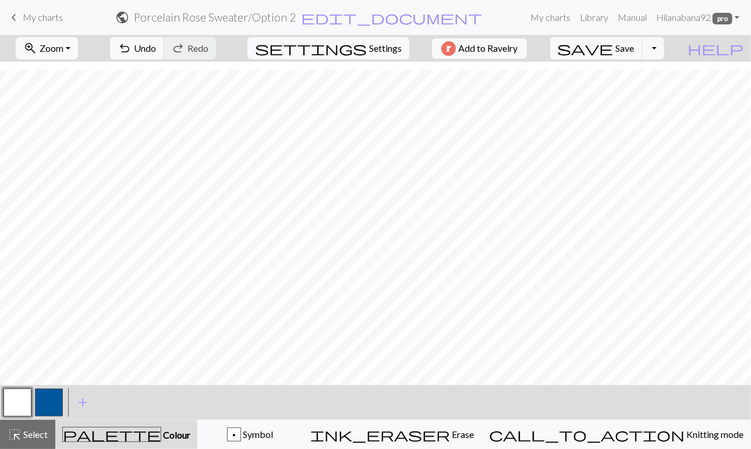
click at [47, 407] on button "button" at bounding box center [49, 403] width 28 height 28
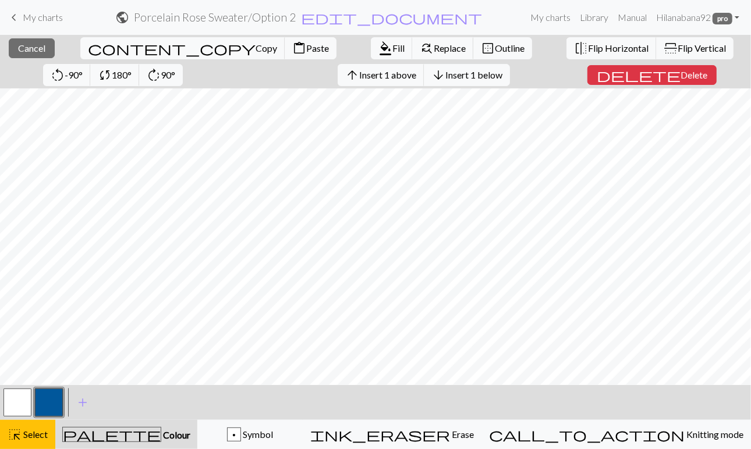
click at [20, 401] on button "button" at bounding box center [17, 403] width 28 height 28
click at [378, 50] on span "format_color_fill" at bounding box center [385, 48] width 14 height 16
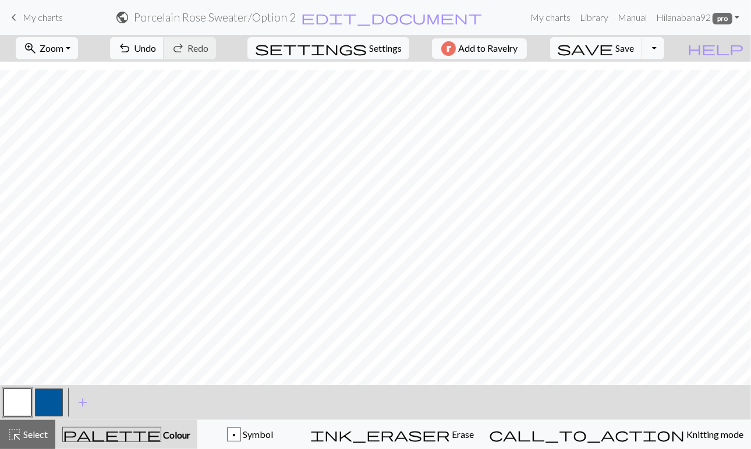
click at [45, 404] on button "button" at bounding box center [49, 403] width 28 height 28
click at [14, 406] on button "button" at bounding box center [17, 403] width 28 height 28
click at [52, 409] on button "button" at bounding box center [49, 403] width 28 height 28
click at [156, 50] on span "Undo" at bounding box center [145, 47] width 22 height 11
click at [56, 44] on button "zoom_in Zoom Zoom" at bounding box center [47, 48] width 62 height 22
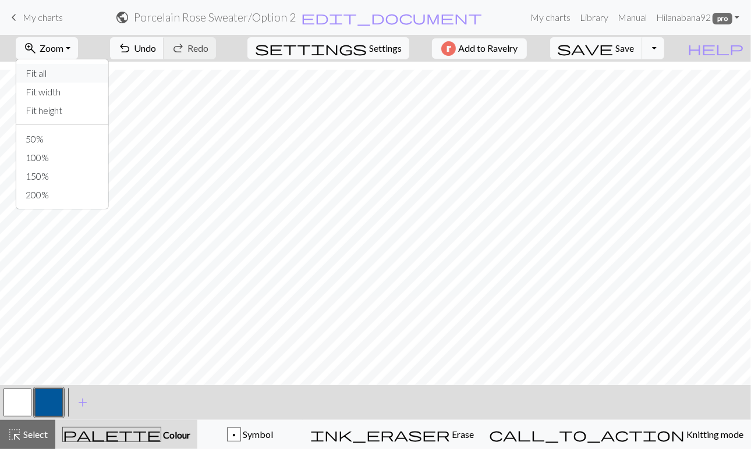
click at [61, 75] on button "Fit all" at bounding box center [62, 73] width 92 height 19
click at [63, 43] on span "Zoom" at bounding box center [52, 47] width 24 height 11
click at [81, 106] on button "Fit height" at bounding box center [62, 110] width 92 height 19
click at [78, 50] on button "zoom_in Zoom Zoom" at bounding box center [47, 48] width 62 height 22
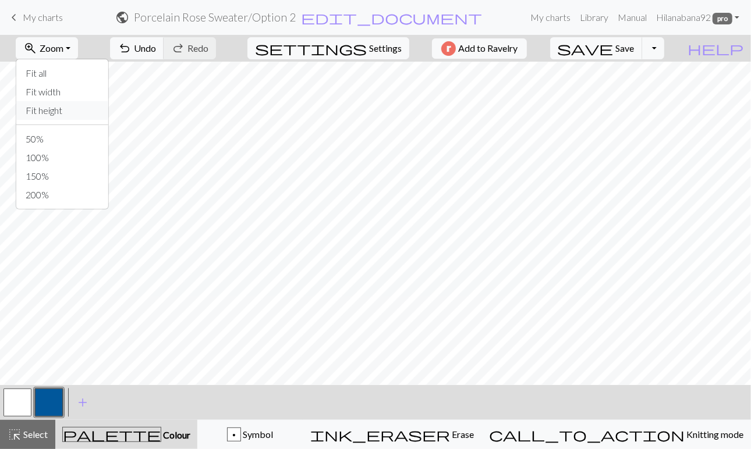
click at [76, 111] on button "Fit height" at bounding box center [62, 110] width 92 height 19
click at [78, 52] on button "zoom_in Zoom Zoom" at bounding box center [47, 48] width 62 height 22
click at [80, 94] on button "Fit width" at bounding box center [62, 92] width 92 height 19
click at [78, 44] on button "zoom_in Zoom Zoom" at bounding box center [47, 48] width 62 height 22
click at [74, 111] on button "Fit height" at bounding box center [62, 110] width 92 height 19
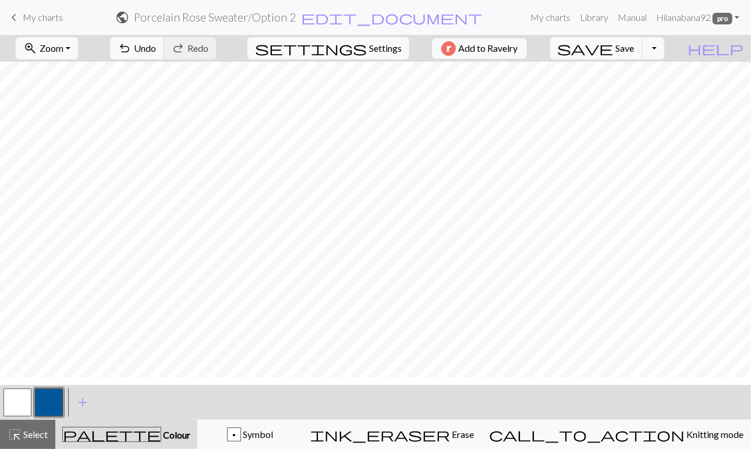
scroll to position [68, 0]
click at [634, 52] on span "Save" at bounding box center [625, 47] width 19 height 11
click at [10, 400] on button "button" at bounding box center [17, 403] width 28 height 28
click at [47, 402] on button "button" at bounding box center [49, 403] width 28 height 28
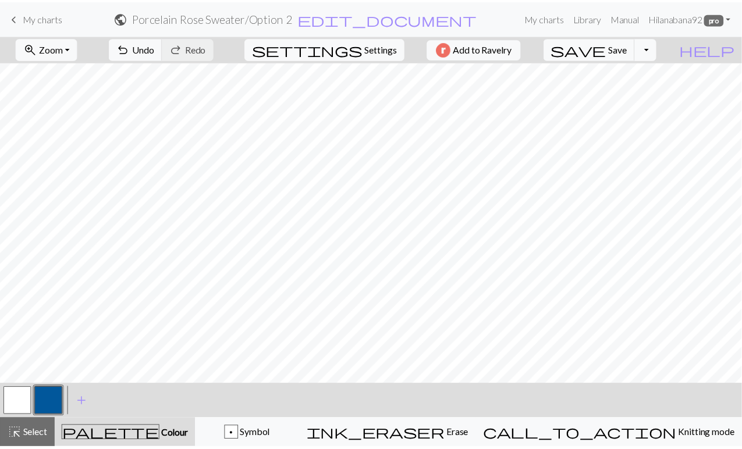
scroll to position [178, 0]
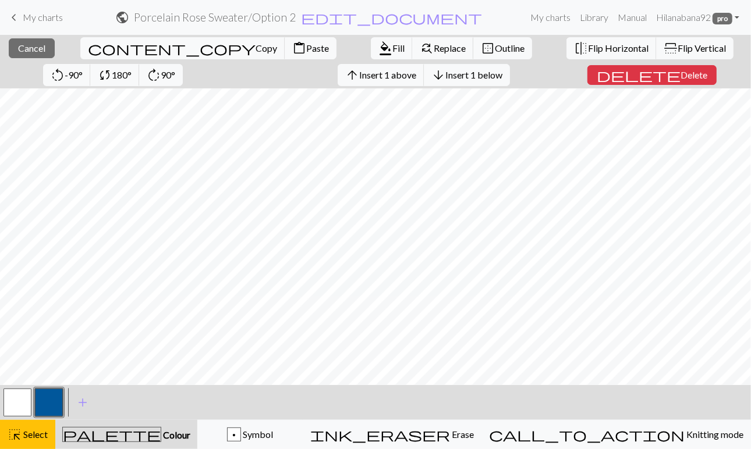
click at [13, 394] on button "button" at bounding box center [17, 403] width 28 height 28
click at [378, 46] on span "format_color_fill" at bounding box center [385, 48] width 14 height 16
click at [392, 46] on span "Fill" at bounding box center [398, 47] width 12 height 11
click at [392, 48] on span "Fill" at bounding box center [398, 47] width 12 height 11
click at [378, 49] on span "format_color_fill" at bounding box center [385, 48] width 14 height 16
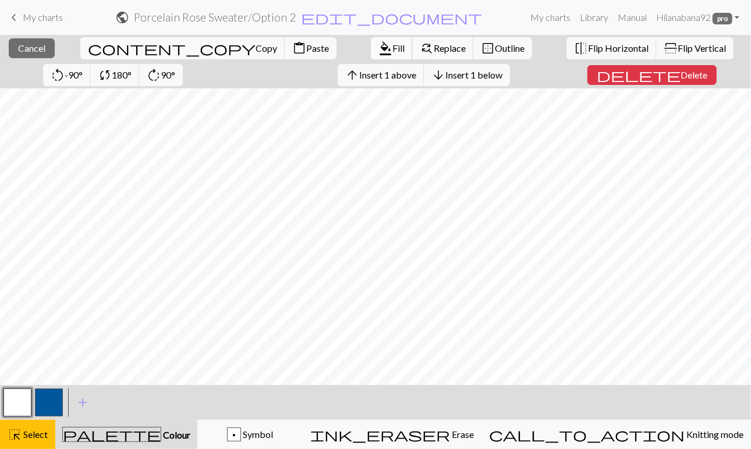
click at [378, 51] on span "format_color_fill" at bounding box center [385, 48] width 14 height 16
click at [56, 407] on button "button" at bounding box center [49, 403] width 28 height 28
click at [392, 47] on span "Fill" at bounding box center [398, 47] width 12 height 11
click at [378, 52] on span "format_color_fill" at bounding box center [385, 48] width 14 height 16
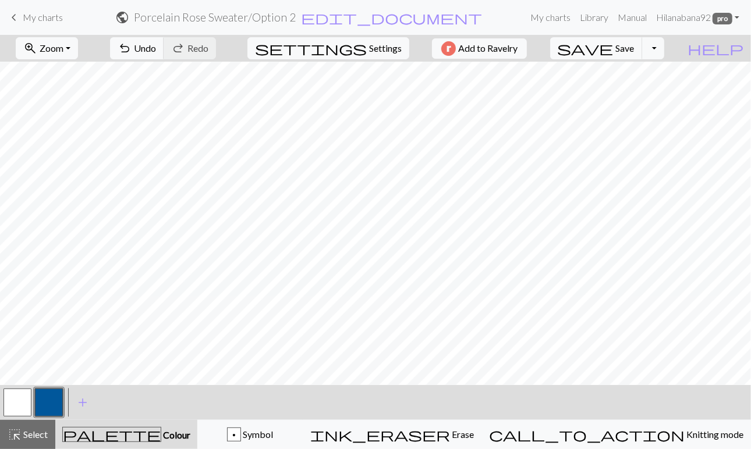
click at [19, 17] on span "keyboard_arrow_left" at bounding box center [14, 17] width 14 height 16
click at [634, 51] on span "Save" at bounding box center [625, 47] width 19 height 11
click at [43, 18] on span "My charts" at bounding box center [43, 17] width 40 height 11
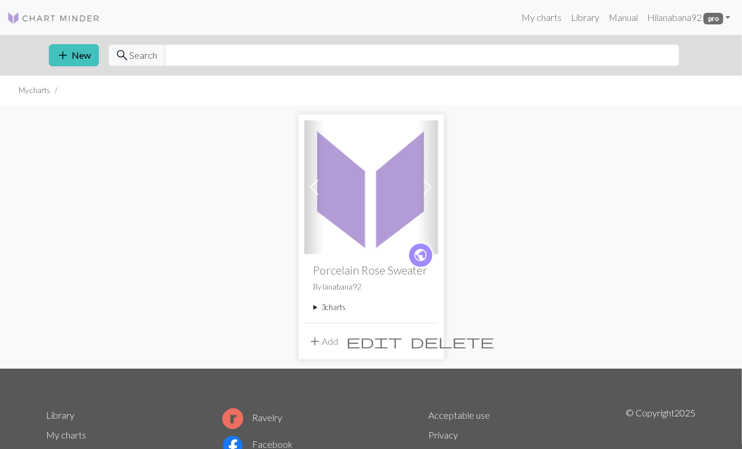
click at [333, 309] on summary "3 charts" at bounding box center [371, 307] width 115 height 11
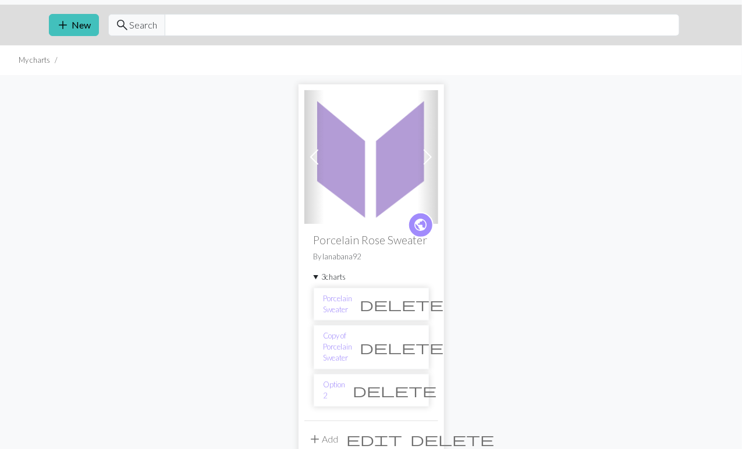
scroll to position [31, 0]
click at [340, 347] on link "Copy of Porcelain Sweater" at bounding box center [338, 347] width 29 height 34
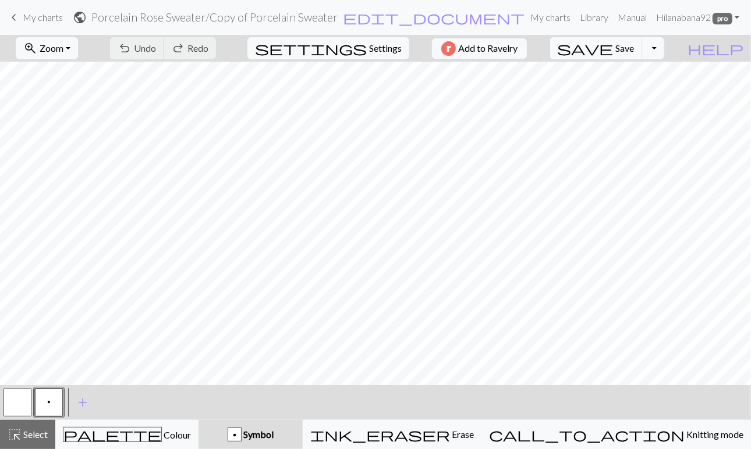
click at [11, 16] on span "keyboard_arrow_left" at bounding box center [14, 17] width 14 height 16
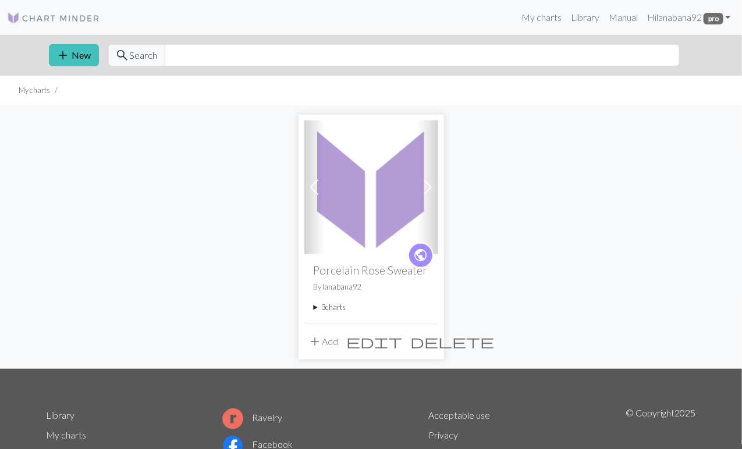
click at [315, 308] on summary "3 charts" at bounding box center [371, 307] width 115 height 11
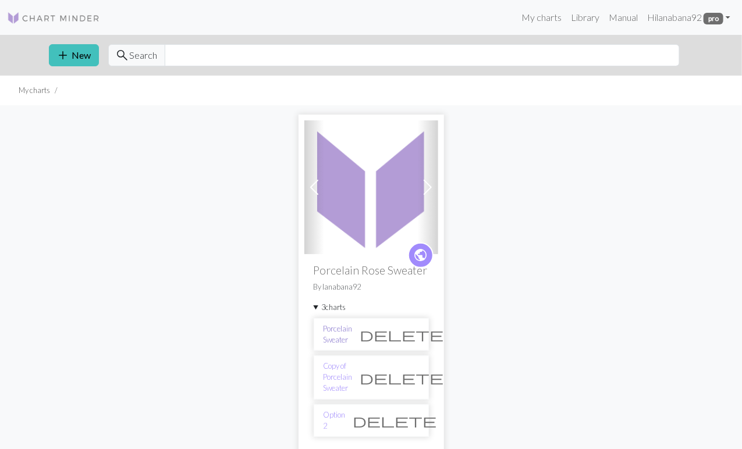
click at [345, 332] on link "Porcelain Sweater" at bounding box center [338, 335] width 29 height 22
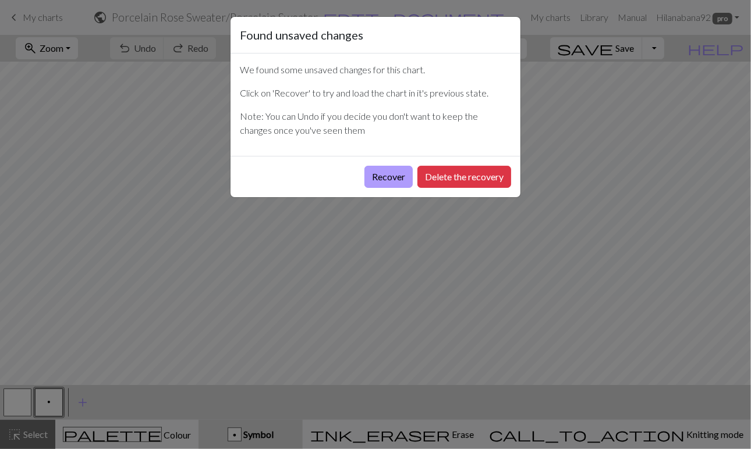
click at [392, 176] on button "Recover" at bounding box center [388, 177] width 48 height 22
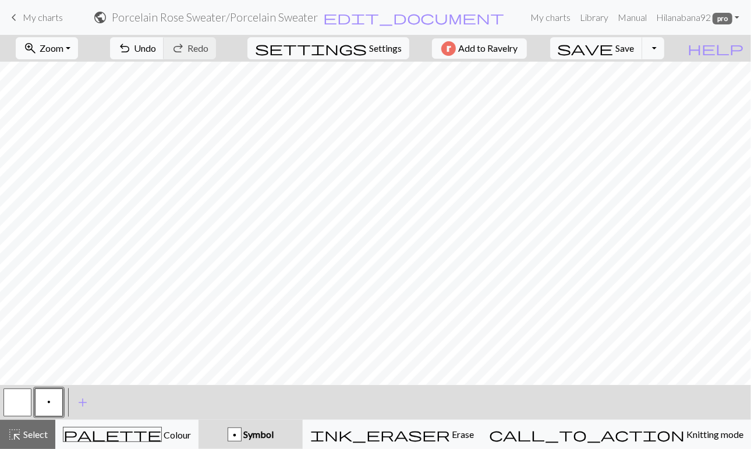
click at [63, 49] on span "Zoom" at bounding box center [52, 47] width 24 height 11
click at [76, 105] on button "Fit height" at bounding box center [62, 110] width 92 height 19
click at [114, 430] on div "palette Colour Colour" at bounding box center [127, 434] width 128 height 15
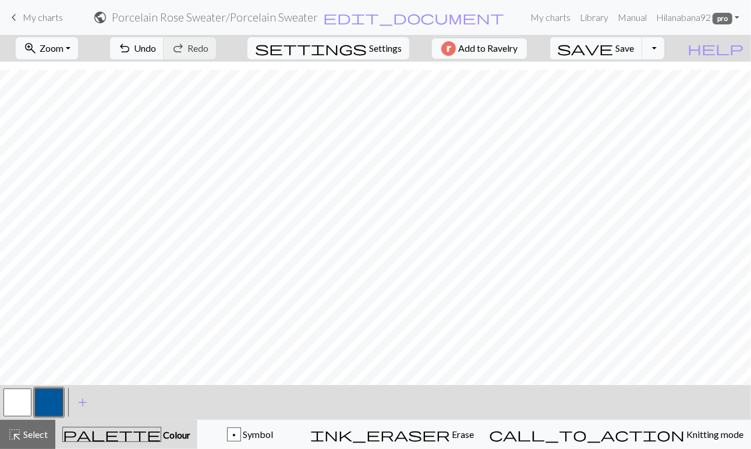
click at [17, 402] on button "button" at bounding box center [17, 403] width 28 height 28
click at [47, 400] on button "button" at bounding box center [49, 403] width 28 height 28
click at [156, 44] on span "Undo" at bounding box center [145, 47] width 22 height 11
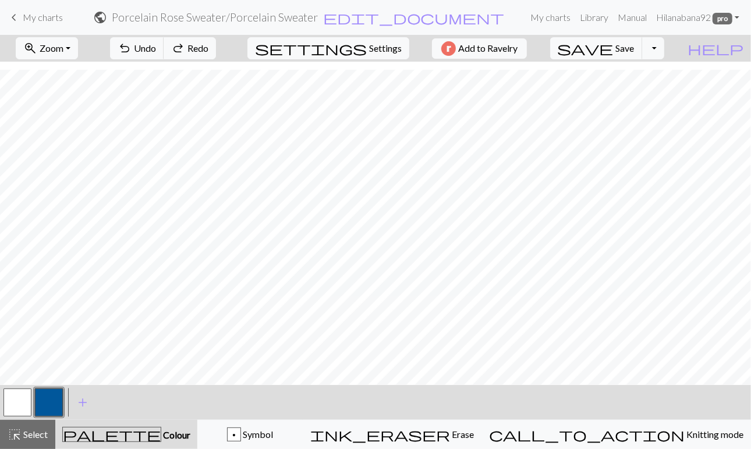
click at [15, 410] on button "button" at bounding box center [17, 403] width 28 height 28
click at [45, 404] on button "button" at bounding box center [49, 403] width 28 height 28
click at [38, 428] on div "highlight_alt Select Select" at bounding box center [28, 435] width 40 height 14
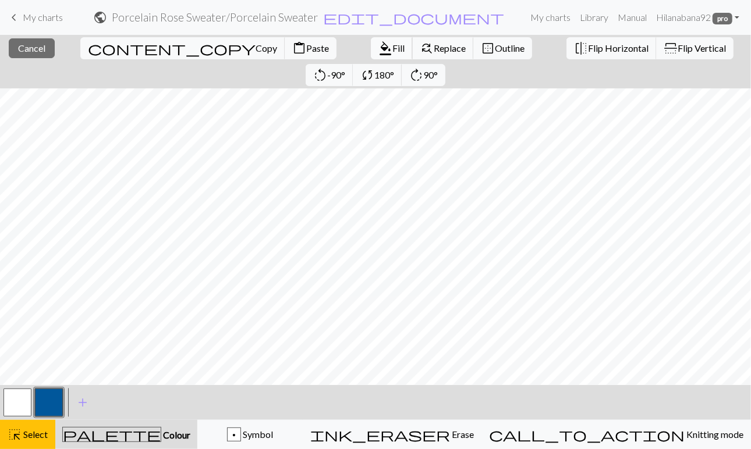
click at [378, 44] on span "format_color_fill" at bounding box center [385, 48] width 14 height 16
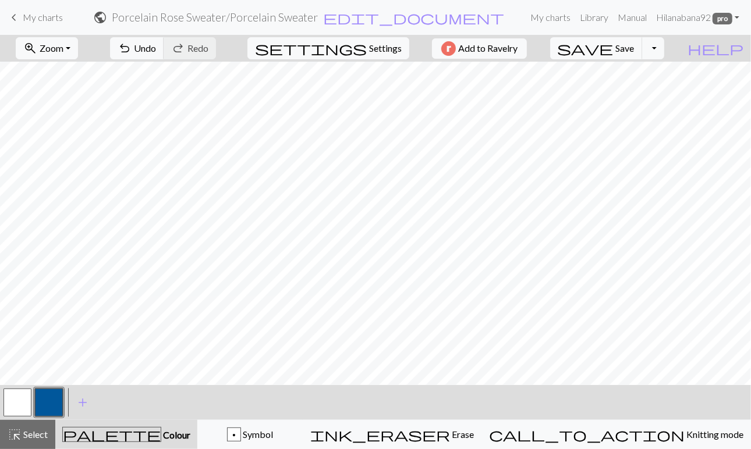
click at [20, 400] on button "button" at bounding box center [17, 403] width 28 height 28
click at [19, 435] on span "highlight_alt" at bounding box center [15, 435] width 14 height 16
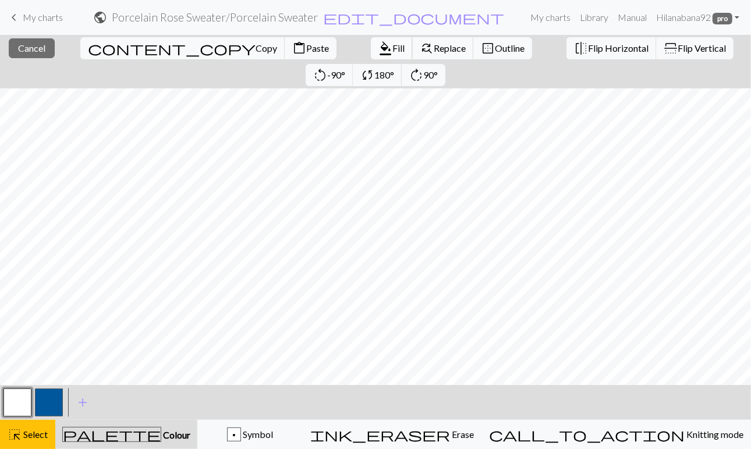
click at [378, 52] on span "format_color_fill" at bounding box center [385, 48] width 14 height 16
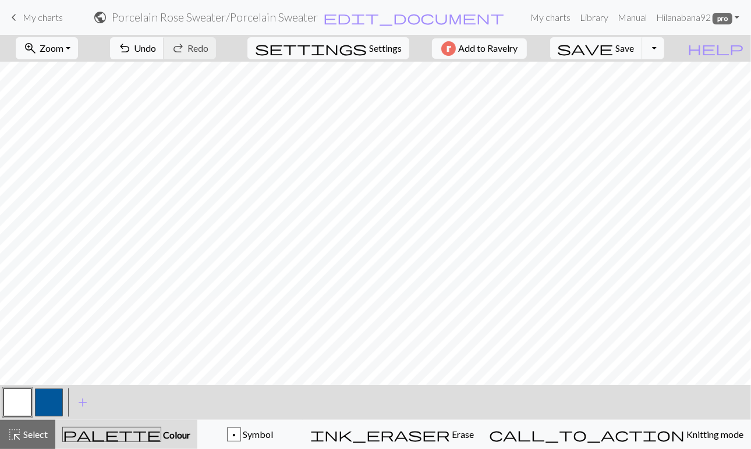
click at [48, 402] on button "button" at bounding box center [49, 403] width 28 height 28
click at [27, 404] on button "button" at bounding box center [17, 403] width 28 height 28
click at [40, 404] on button "button" at bounding box center [49, 403] width 28 height 28
click at [14, 400] on button "button" at bounding box center [17, 403] width 28 height 28
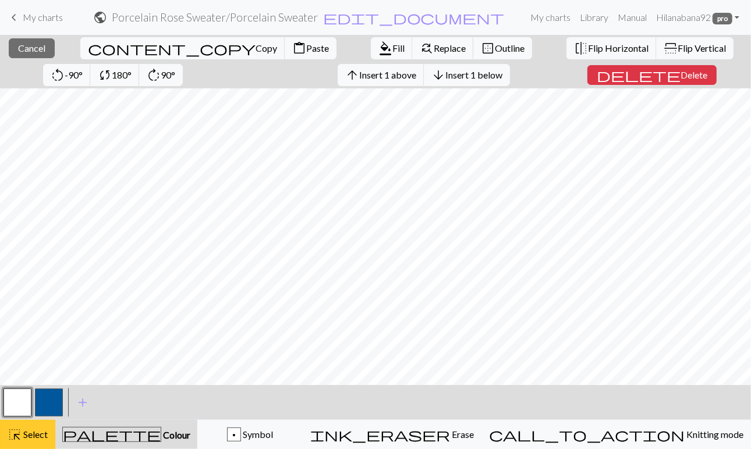
click at [26, 432] on span "Select" at bounding box center [35, 434] width 26 height 11
click at [680, 78] on span "Delete" at bounding box center [693, 74] width 27 height 11
click at [680, 77] on span "Delete" at bounding box center [693, 74] width 27 height 11
click at [359, 75] on span "Insert 1 above" at bounding box center [387, 74] width 57 height 11
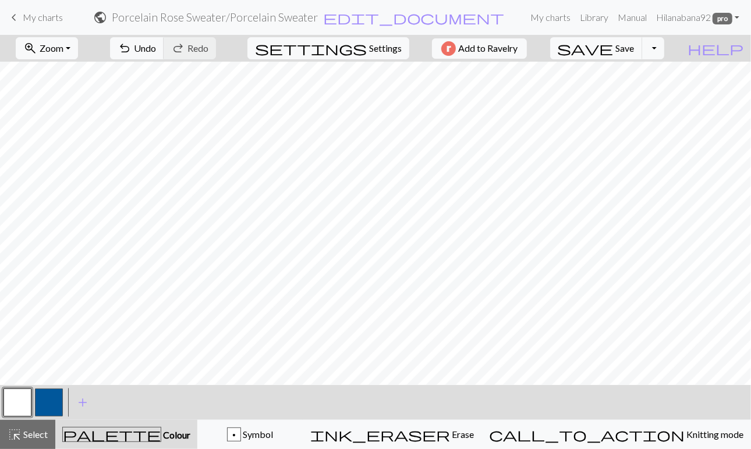
click at [225, 52] on div "undo Undo Undo redo Redo Redo" at bounding box center [162, 48] width 123 height 27
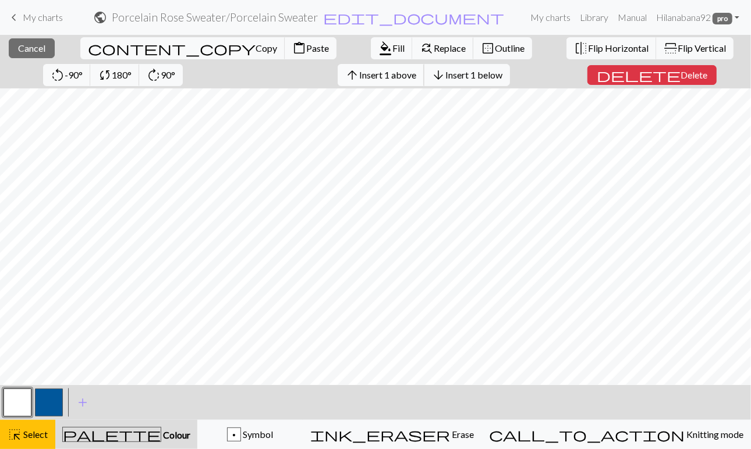
click at [359, 73] on span "Insert 1 above" at bounding box center [387, 74] width 57 height 11
click at [359, 76] on span "Insert 1 above" at bounding box center [387, 74] width 57 height 11
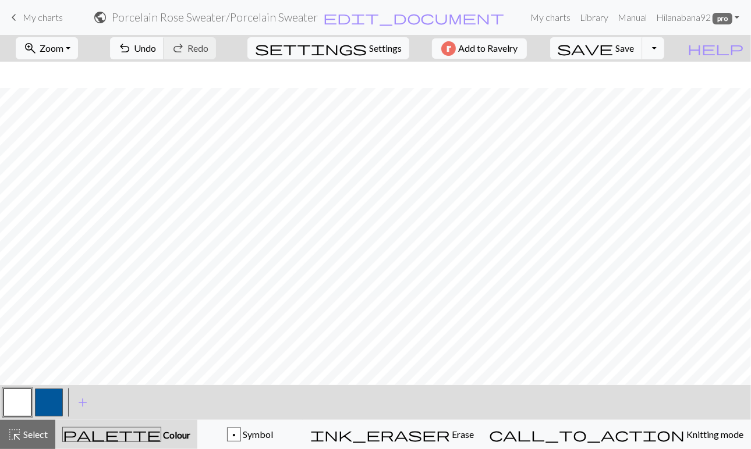
scroll to position [110, 0]
click at [35, 428] on div "highlight_alt Select Select" at bounding box center [28, 435] width 40 height 14
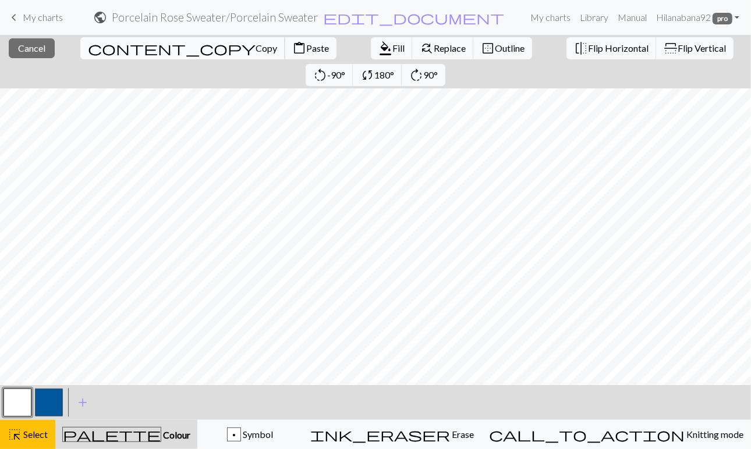
click at [255, 48] on span "Copy" at bounding box center [266, 47] width 22 height 11
click at [306, 50] on span "Paste" at bounding box center [317, 47] width 23 height 11
click at [39, 428] on div "highlight_alt Select Select" at bounding box center [28, 435] width 40 height 14
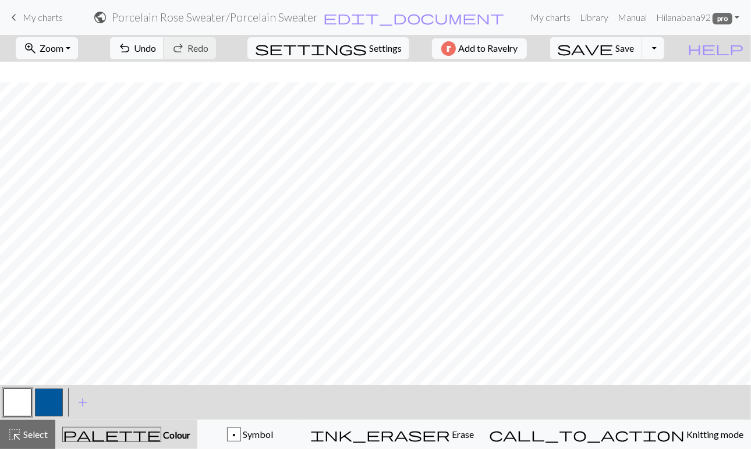
scroll to position [231, 0]
click at [13, 434] on span "highlight_alt" at bounding box center [15, 435] width 14 height 16
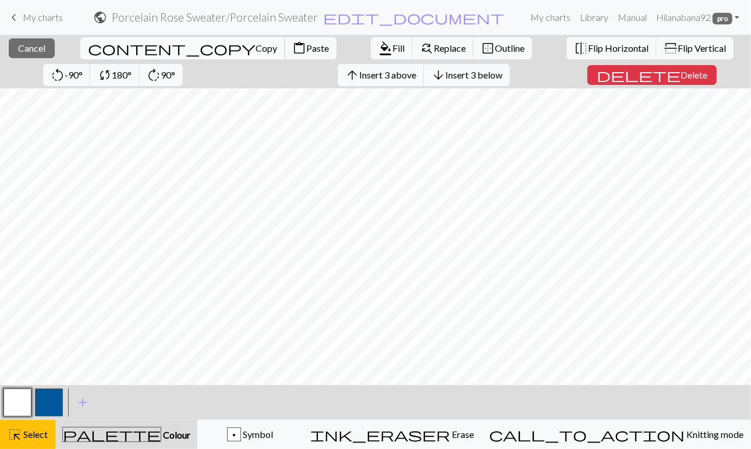
click at [255, 51] on span "Copy" at bounding box center [266, 47] width 22 height 11
click at [306, 47] on span "Paste" at bounding box center [317, 47] width 23 height 11
click at [33, 429] on span "Select" at bounding box center [35, 434] width 26 height 11
click at [359, 75] on span "Insert 1 above" at bounding box center [387, 74] width 57 height 11
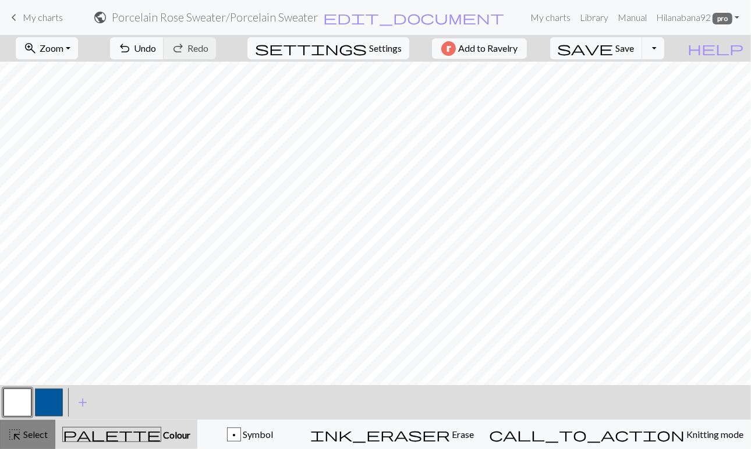
click at [40, 438] on span "Select" at bounding box center [35, 434] width 26 height 11
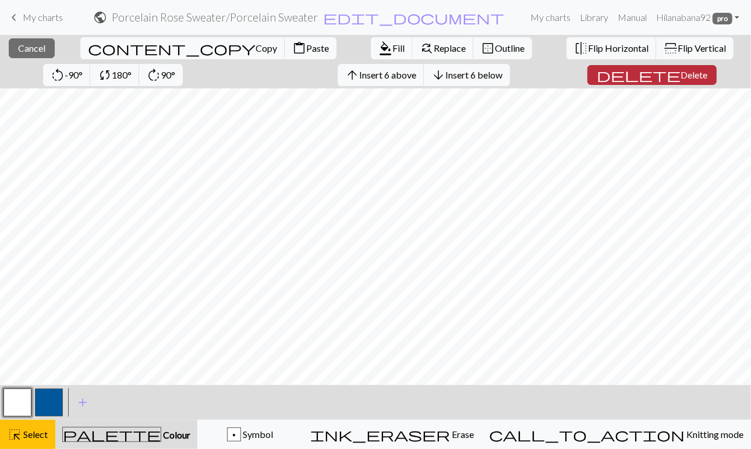
click at [680, 78] on span "Delete" at bounding box center [693, 74] width 27 height 11
click at [359, 74] on span "Insert 1 above" at bounding box center [387, 74] width 57 height 11
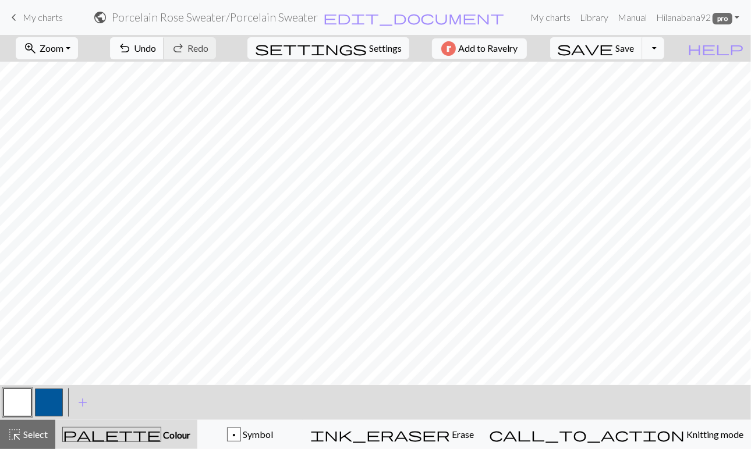
click at [156, 44] on span "Undo" at bounding box center [145, 47] width 22 height 11
click at [31, 434] on span "Select" at bounding box center [35, 434] width 26 height 11
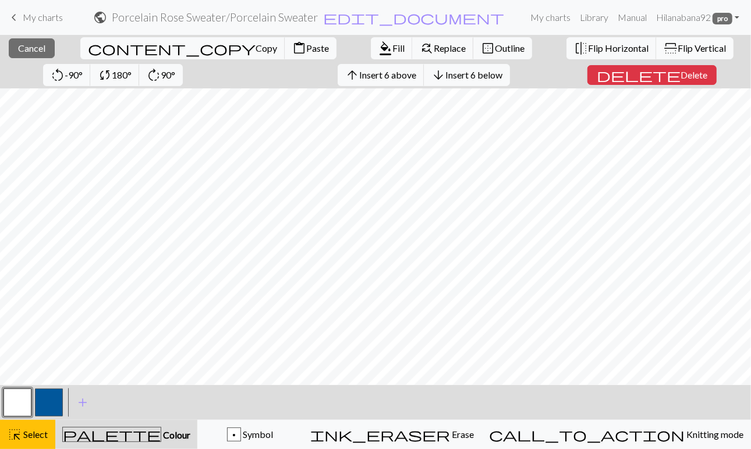
click at [677, 48] on span "Flip Vertical" at bounding box center [701, 47] width 48 height 11
click at [31, 441] on div "highlight_alt Select Select" at bounding box center [28, 435] width 40 height 14
click at [359, 76] on span "Insert 1 above" at bounding box center [387, 74] width 57 height 11
click at [359, 69] on span "Insert 1 above" at bounding box center [387, 74] width 57 height 11
click at [359, 78] on span "Insert 1 above" at bounding box center [387, 74] width 57 height 11
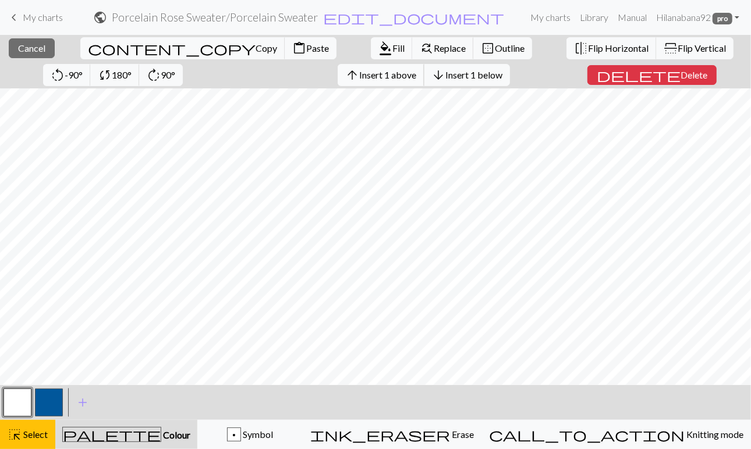
click at [359, 74] on span "Insert 1 above" at bounding box center [387, 74] width 57 height 11
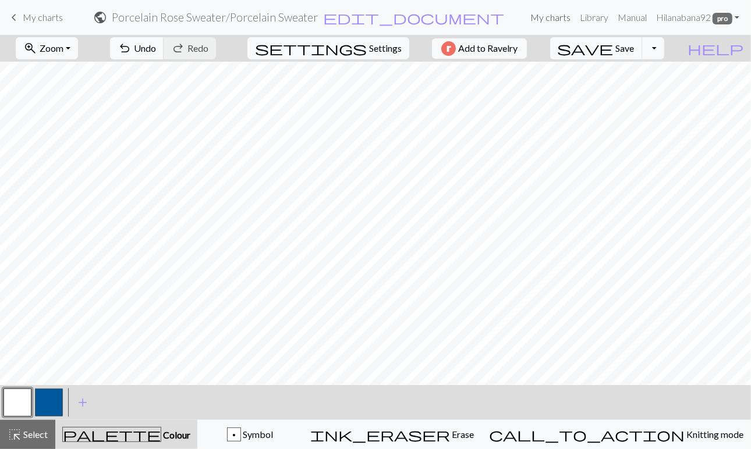
scroll to position [64, 0]
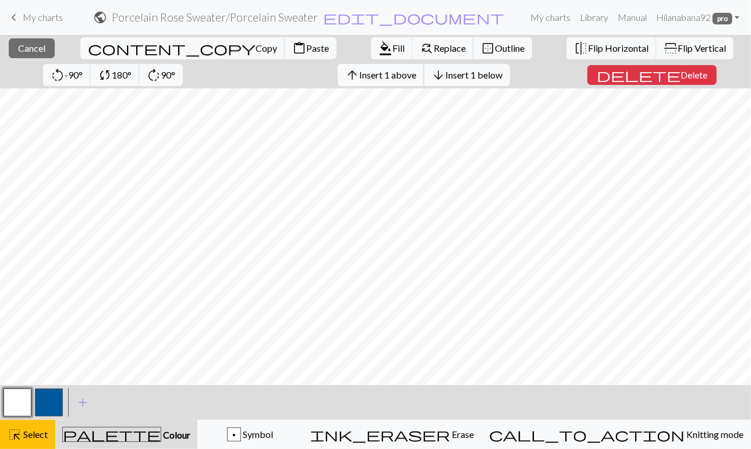
click at [359, 80] on span "Insert 1 above" at bounding box center [387, 74] width 57 height 11
click at [52, 404] on button "button" at bounding box center [49, 403] width 28 height 28
click at [378, 53] on span "format_color_fill" at bounding box center [385, 48] width 14 height 16
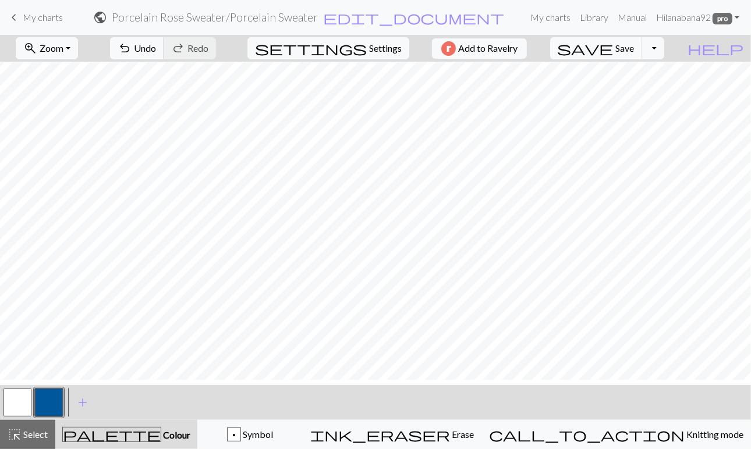
scroll to position [0, 0]
click at [637, 48] on button "save Save Save" at bounding box center [596, 48] width 93 height 22
click at [664, 52] on button "Toggle Dropdown" at bounding box center [653, 48] width 22 height 22
click at [656, 77] on button "file_copy Save a copy" at bounding box center [567, 73] width 192 height 19
click at [338, 17] on h2 "Porcelain Rose Sweater / Copy of Porcelain Sweater" at bounding box center [214, 16] width 246 height 13
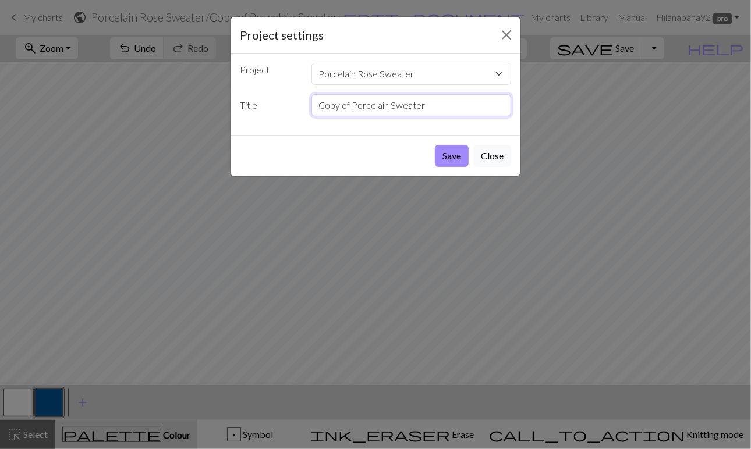
click at [384, 94] on input "Copy of Porcelain Sweater" at bounding box center [411, 105] width 200 height 22
type input "Option 3"
click button "Save" at bounding box center [452, 156] width 34 height 22
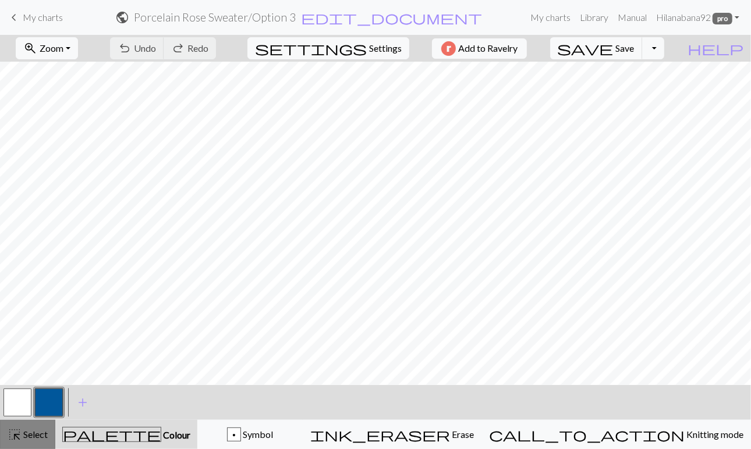
click at [28, 439] on span "Select" at bounding box center [35, 434] width 26 height 11
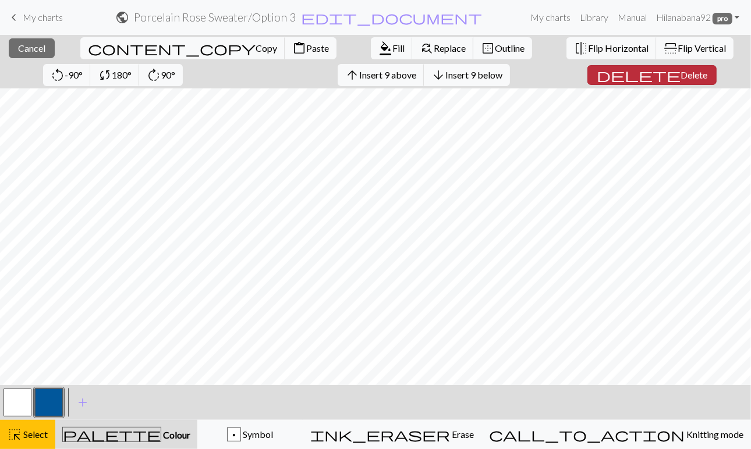
click at [680, 75] on span "Delete" at bounding box center [693, 74] width 27 height 11
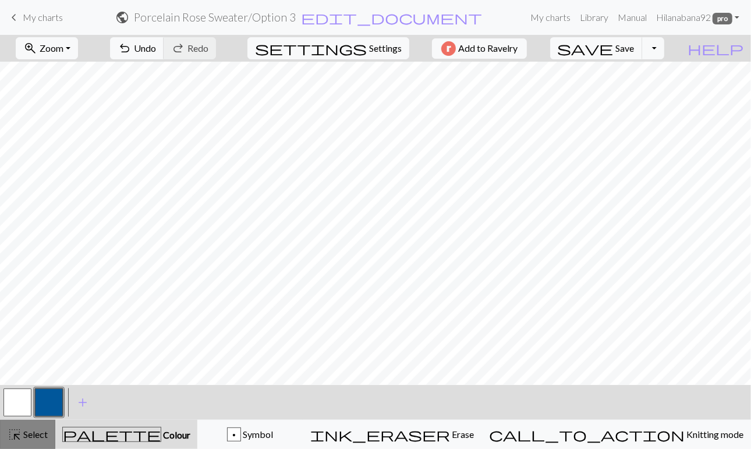
click at [24, 435] on span "Select" at bounding box center [35, 434] width 26 height 11
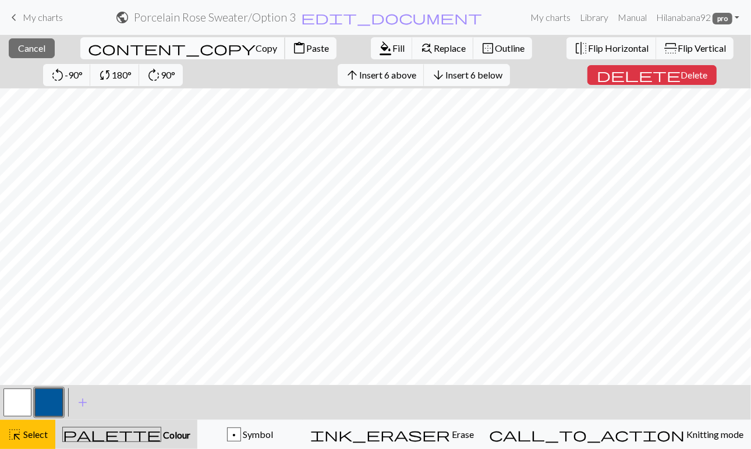
click at [255, 48] on span "Copy" at bounding box center [266, 47] width 22 height 11
click at [359, 76] on span "Insert 6 above" at bounding box center [387, 74] width 57 height 11
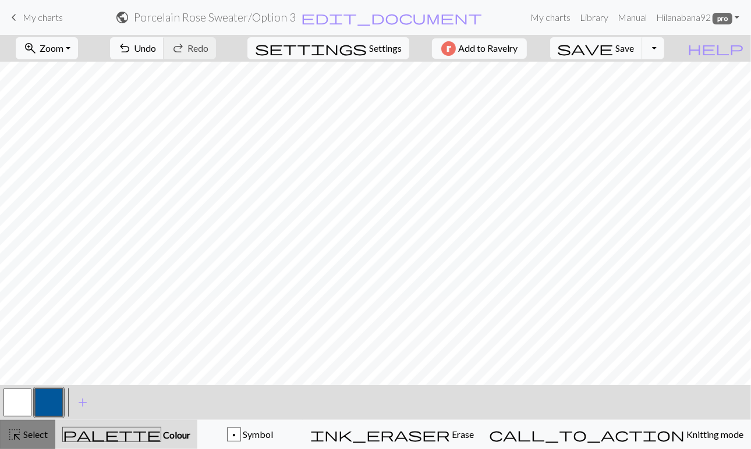
click at [39, 441] on div "highlight_alt Select Select" at bounding box center [28, 435] width 40 height 14
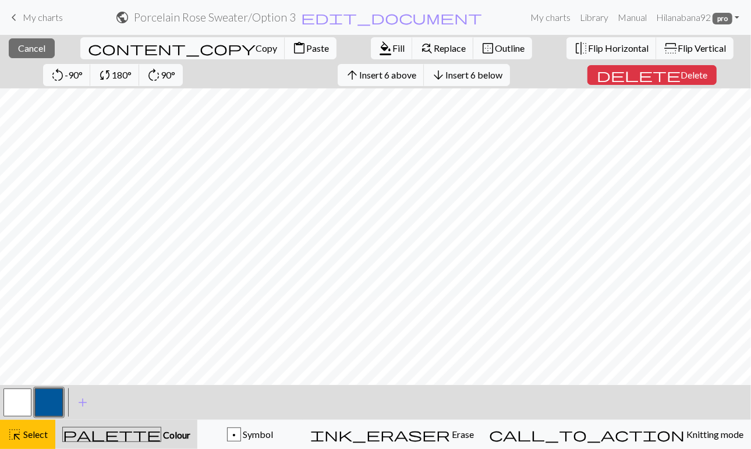
click at [306, 48] on span "Paste" at bounding box center [317, 47] width 23 height 11
click at [677, 48] on span "Flip Vertical" at bounding box center [701, 47] width 48 height 11
click at [36, 432] on span "Select" at bounding box center [35, 434] width 26 height 11
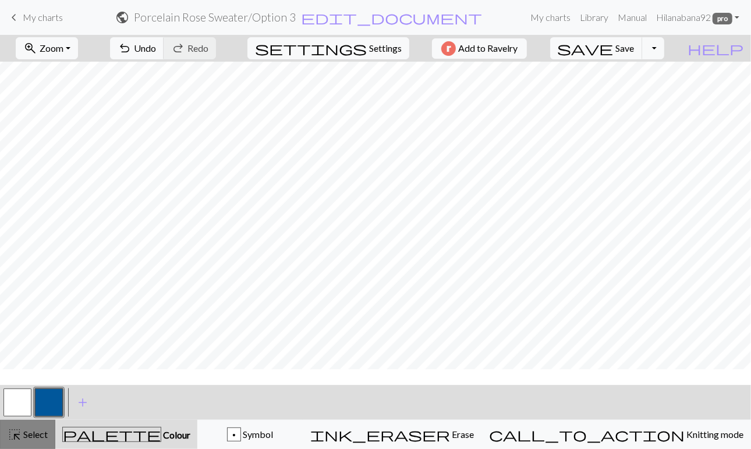
scroll to position [15, 0]
click at [78, 54] on button "zoom_in Zoom Zoom" at bounding box center [47, 48] width 62 height 22
click at [74, 96] on button "Fit width" at bounding box center [62, 92] width 92 height 19
click at [78, 45] on button "zoom_in Zoom Zoom" at bounding box center [47, 48] width 62 height 22
click at [85, 113] on button "Fit height" at bounding box center [62, 110] width 92 height 19
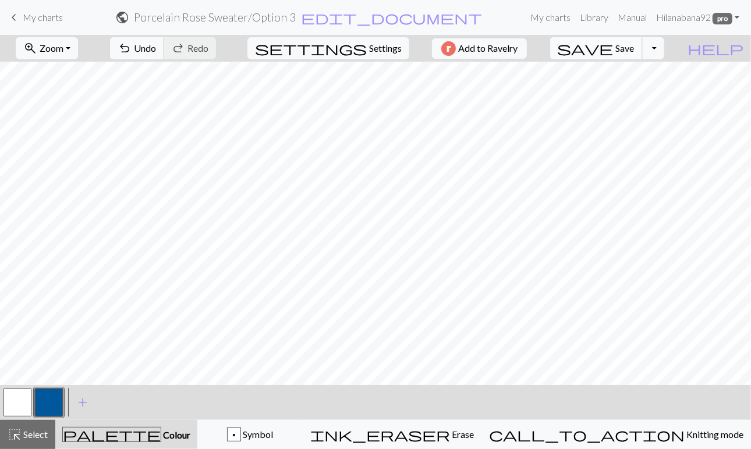
click at [634, 52] on span "Save" at bounding box center [625, 47] width 19 height 11
